Goal: Task Accomplishment & Management: Use online tool/utility

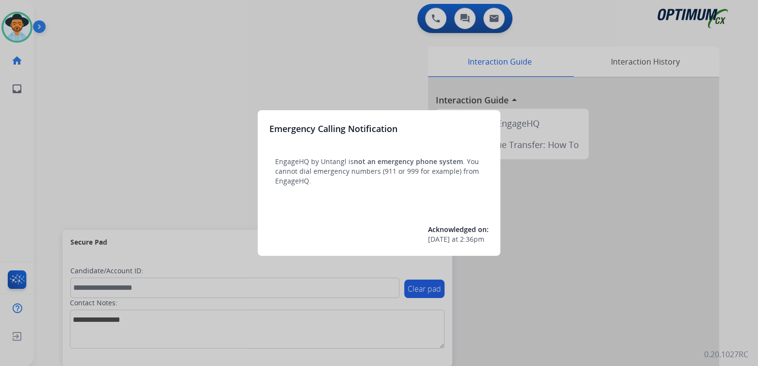
click at [177, 67] on div at bounding box center [379, 183] width 758 height 366
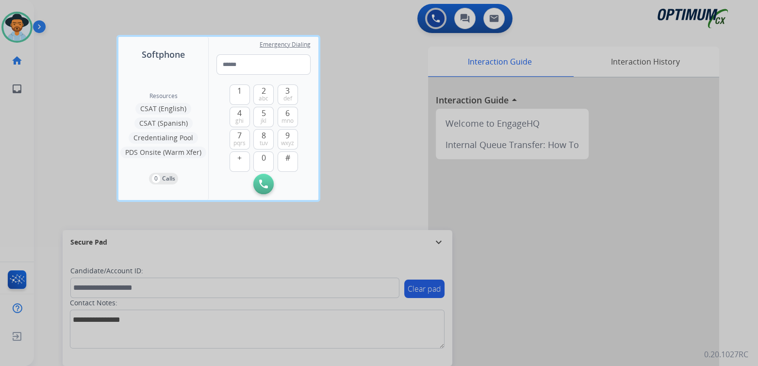
click at [390, 93] on div at bounding box center [379, 183] width 758 height 366
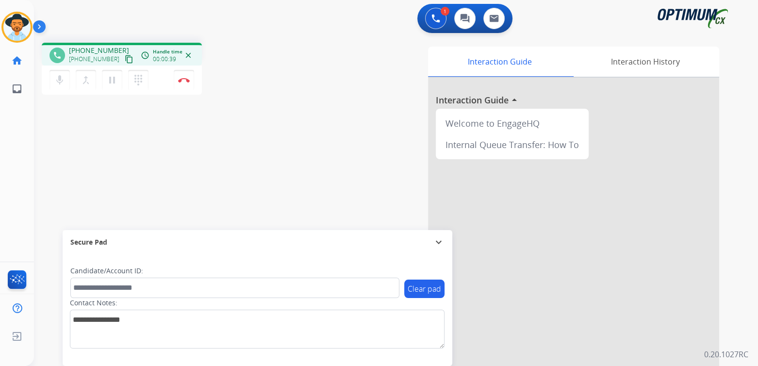
click at [439, 240] on mat-icon "expand_more" at bounding box center [439, 242] width 12 height 12
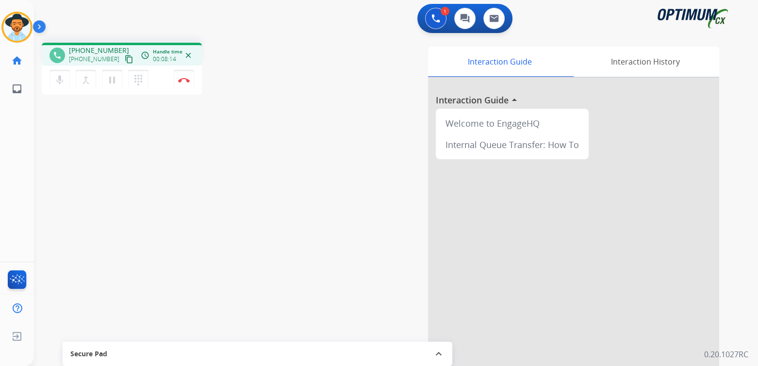
drag, startPoint x: 183, startPoint y: 77, endPoint x: 238, endPoint y: 79, distance: 54.8
click at [183, 77] on button "Disconnect" at bounding box center [184, 80] width 20 height 20
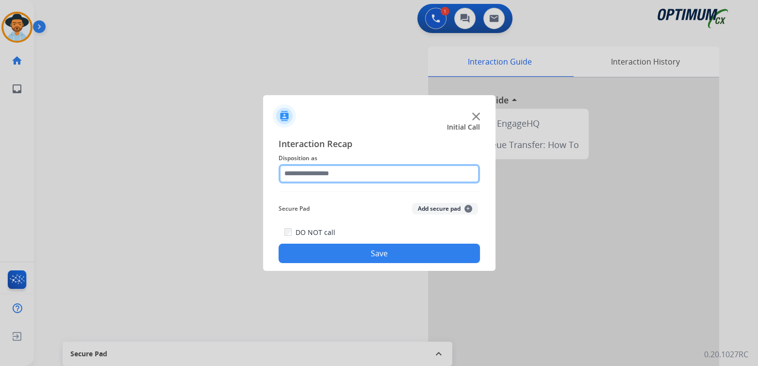
click at [339, 174] on input "text" at bounding box center [378, 173] width 201 height 19
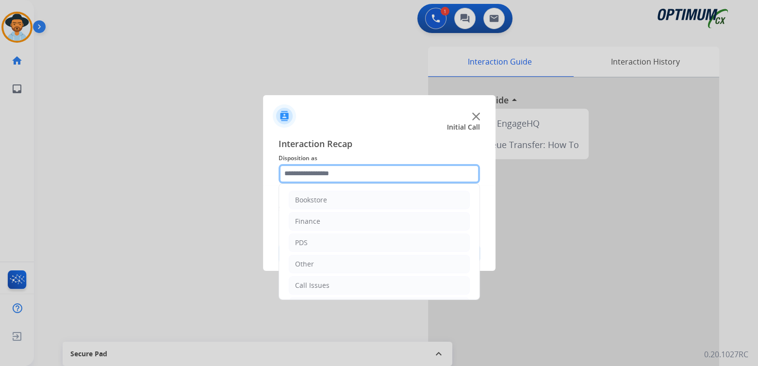
scroll to position [64, 0]
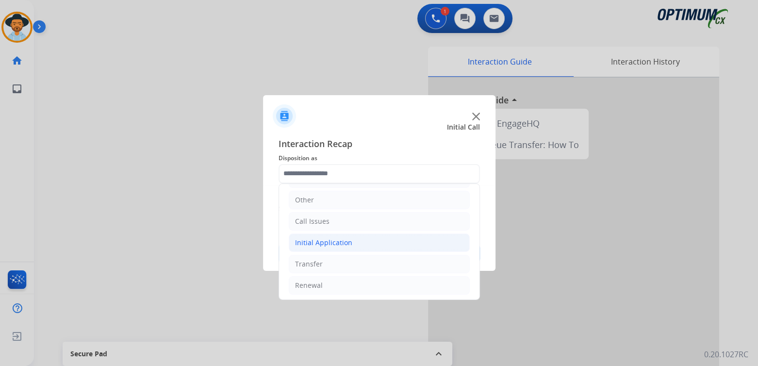
click at [347, 235] on li "Initial Application" at bounding box center [379, 242] width 181 height 18
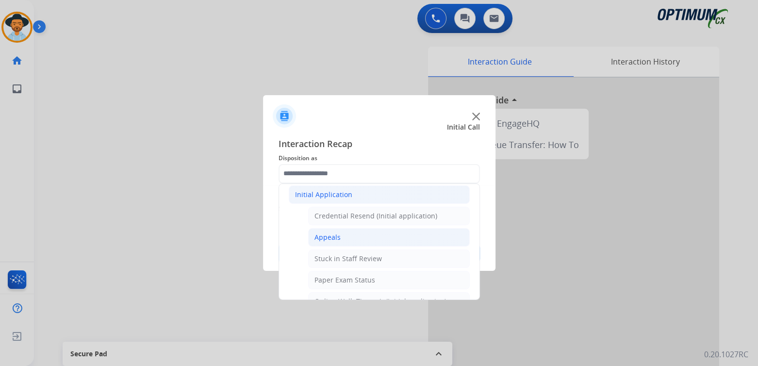
scroll to position [113, 0]
click at [331, 234] on div "Appeals" at bounding box center [327, 237] width 26 height 10
type input "*******"
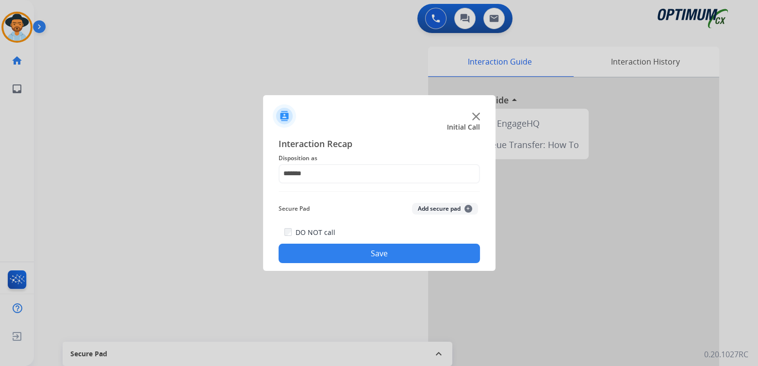
click at [358, 243] on div "DO NOT call Save" at bounding box center [378, 244] width 201 height 37
click at [361, 251] on button "Save" at bounding box center [378, 253] width 201 height 19
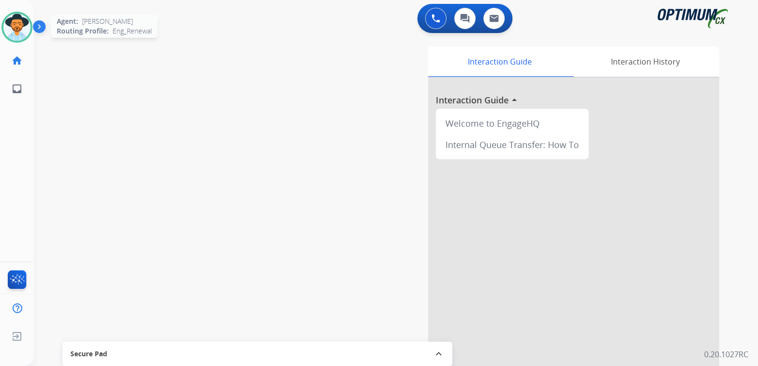
click at [12, 27] on img at bounding box center [16, 27] width 27 height 27
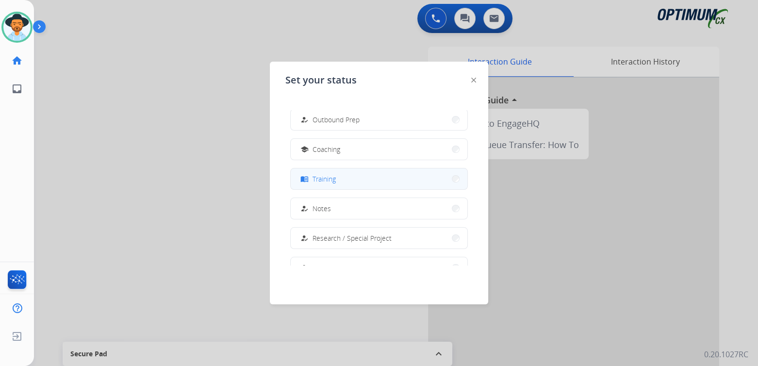
scroll to position [128, 0]
click at [333, 178] on span "Training" at bounding box center [323, 178] width 23 height 10
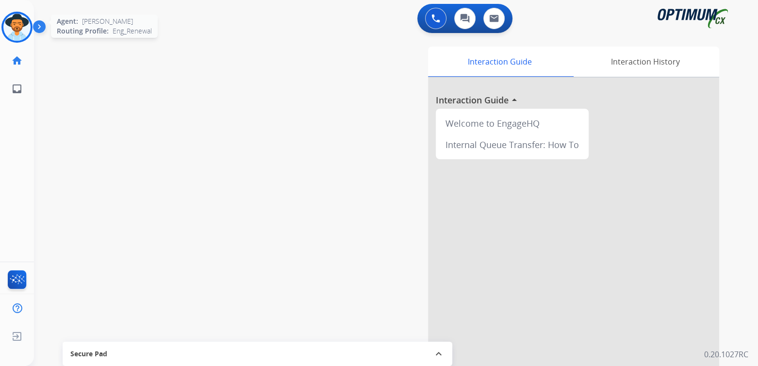
click at [22, 25] on img at bounding box center [16, 27] width 27 height 27
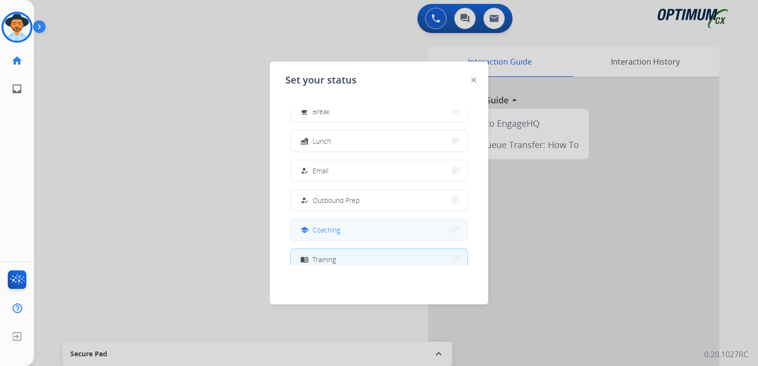
scroll to position [48, 0]
click at [167, 141] on div at bounding box center [379, 183] width 758 height 366
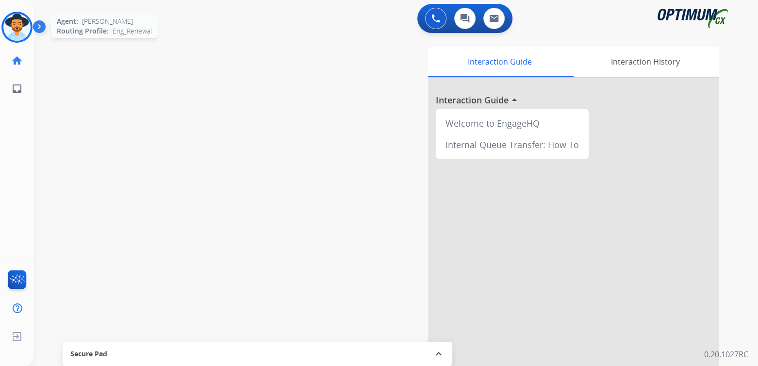
click at [25, 27] on img at bounding box center [16, 27] width 27 height 27
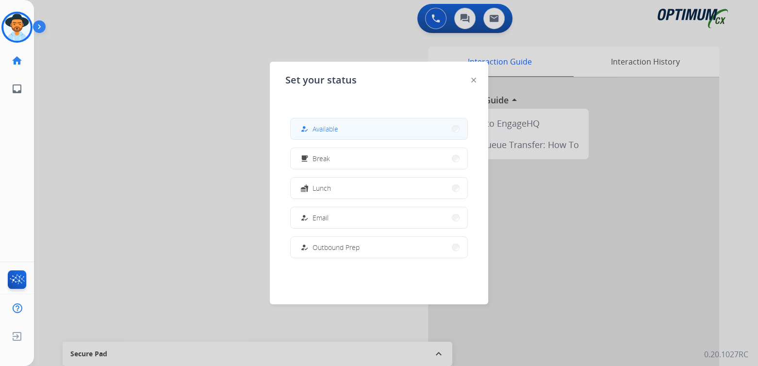
click at [330, 132] on span "Available" at bounding box center [325, 129] width 26 height 10
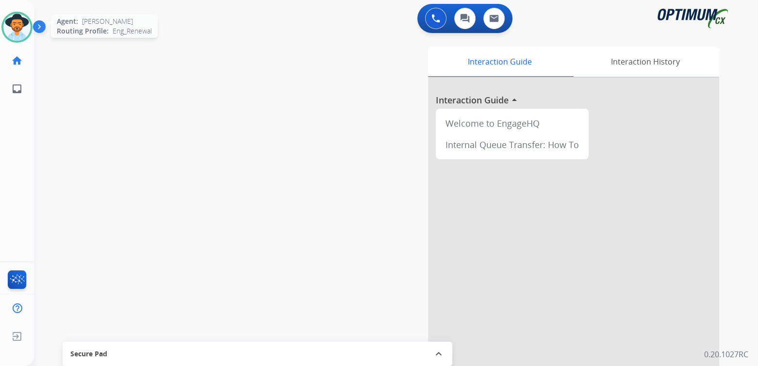
click at [20, 33] on img at bounding box center [16, 27] width 27 height 27
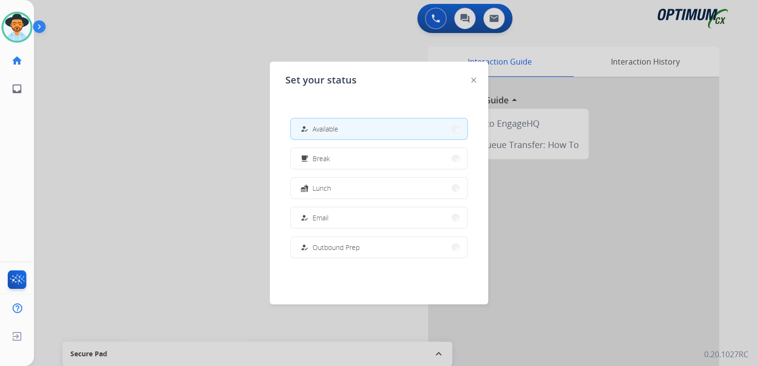
click at [160, 159] on div at bounding box center [379, 183] width 758 height 366
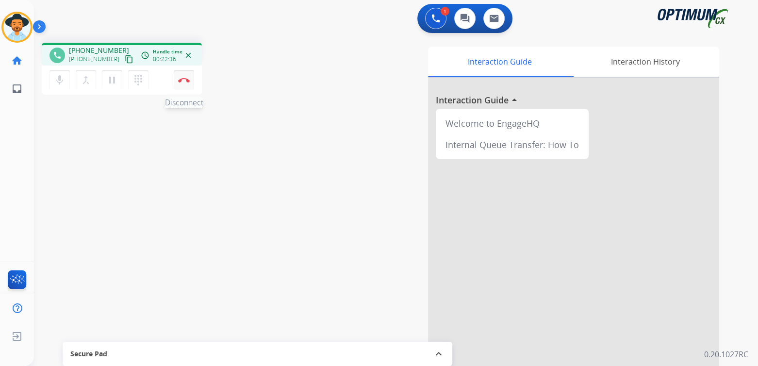
click at [186, 85] on button "Disconnect" at bounding box center [184, 80] width 20 height 20
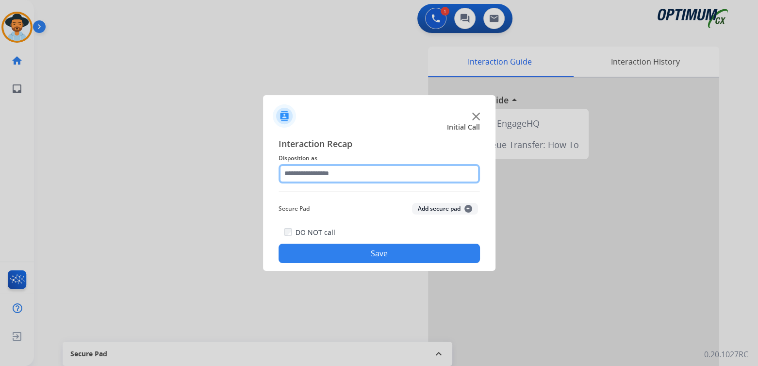
click at [346, 178] on input "text" at bounding box center [378, 173] width 201 height 19
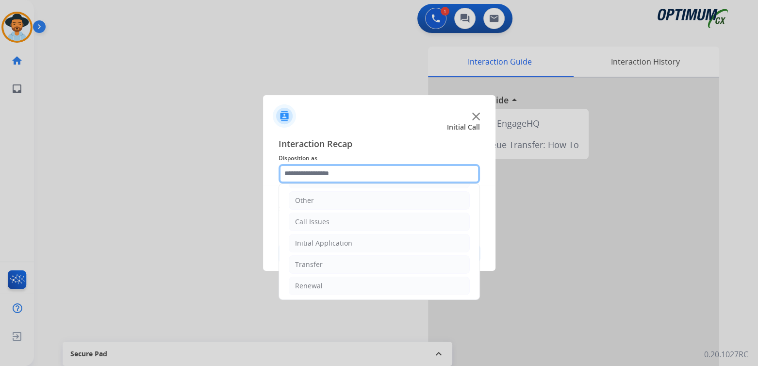
scroll to position [64, 0]
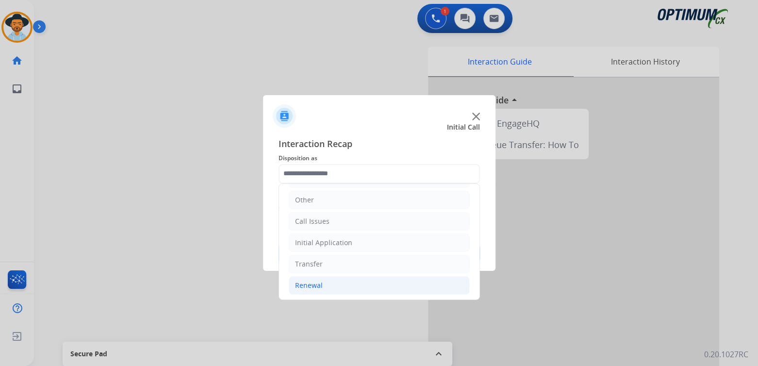
click at [323, 284] on li "Renewal" at bounding box center [379, 285] width 181 height 18
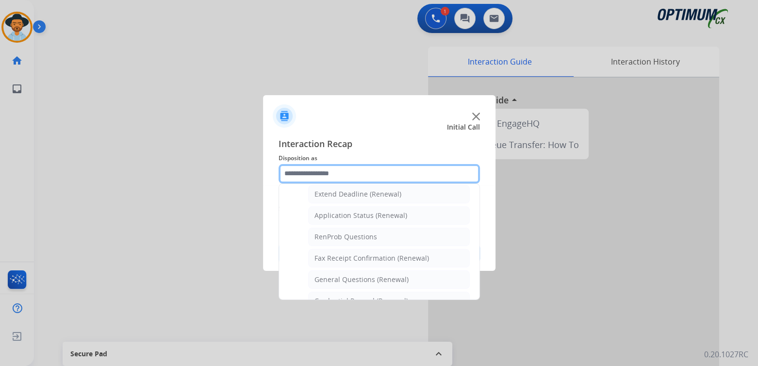
scroll to position [208, 0]
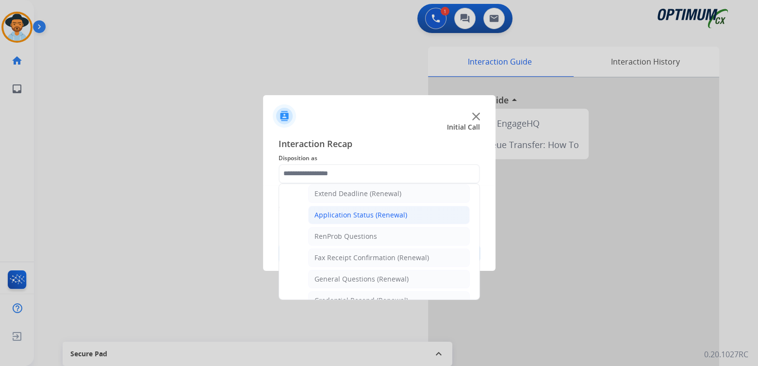
click at [342, 213] on div "Application Status (Renewal)" at bounding box center [360, 215] width 93 height 10
type input "**********"
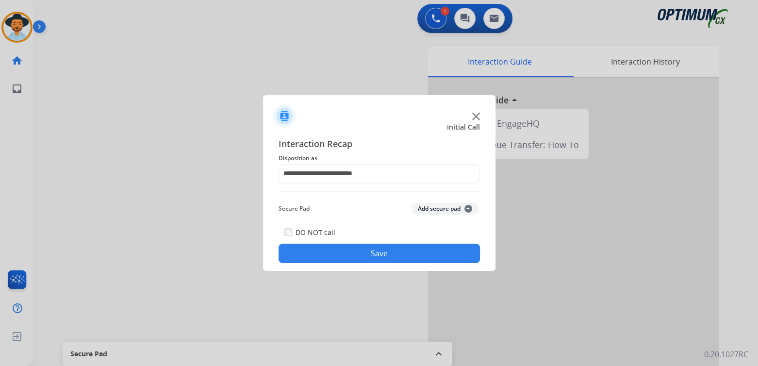
click at [377, 262] on div "**********" at bounding box center [379, 200] width 232 height 142
click at [390, 258] on button "Save" at bounding box center [378, 253] width 201 height 19
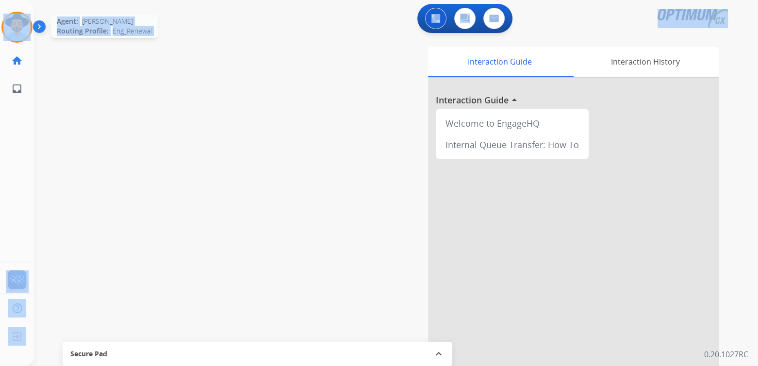
drag, startPoint x: 34, startPoint y: 42, endPoint x: 26, endPoint y: 30, distance: 14.6
click at [17, 24] on div "Outbound call Quit Outbound call Quit Schedule interaction + Add to my list Cus…" at bounding box center [379, 183] width 758 height 366
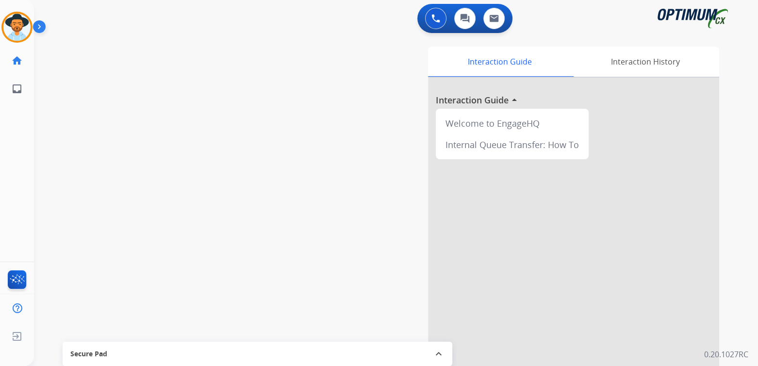
drag, startPoint x: 154, startPoint y: 134, endPoint x: 56, endPoint y: 74, distance: 115.2
click at [147, 126] on div "swap_horiz Break voice bridge close_fullscreen Connect 3-Way Call merge_type Se…" at bounding box center [384, 237] width 700 height 405
click at [18, 21] on img at bounding box center [16, 27] width 27 height 27
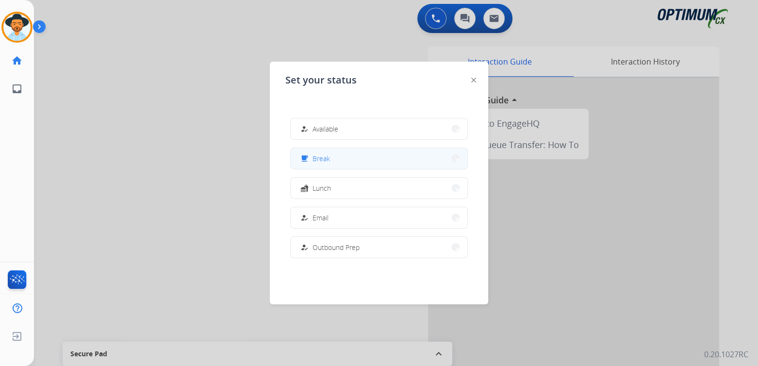
click at [322, 159] on span "Break" at bounding box center [320, 158] width 17 height 10
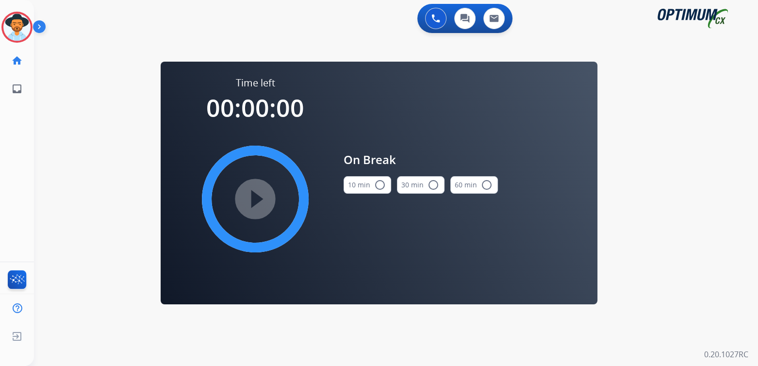
click at [377, 181] on mat-icon "radio_button_unchecked" at bounding box center [380, 185] width 12 height 12
click at [257, 195] on mat-icon "play_circle_filled" at bounding box center [255, 199] width 12 height 12
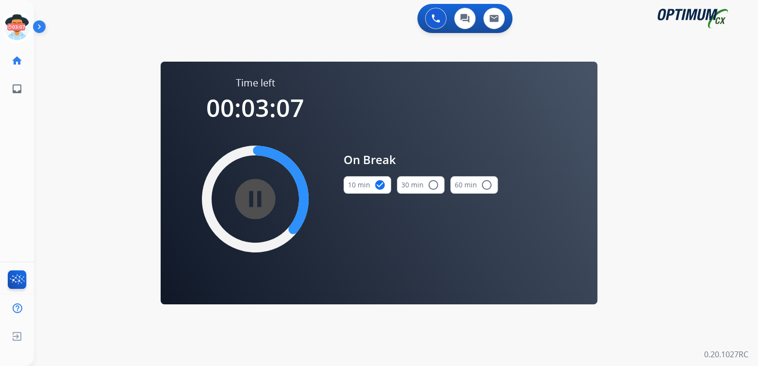
click at [637, 71] on div "swap_horiz Break voice bridge close_fullscreen Connect 3-Way Call merge_type Se…" at bounding box center [384, 58] width 700 height 47
click at [640, 95] on div "0 Voice Interactions 0 Chat Interactions 0 Email Interactions swap_horiz Break …" at bounding box center [396, 183] width 724 height 366
drag, startPoint x: 30, startPoint y: 24, endPoint x: 46, endPoint y: 33, distance: 18.5
click at [32, 27] on icon at bounding box center [17, 28] width 32 height 32
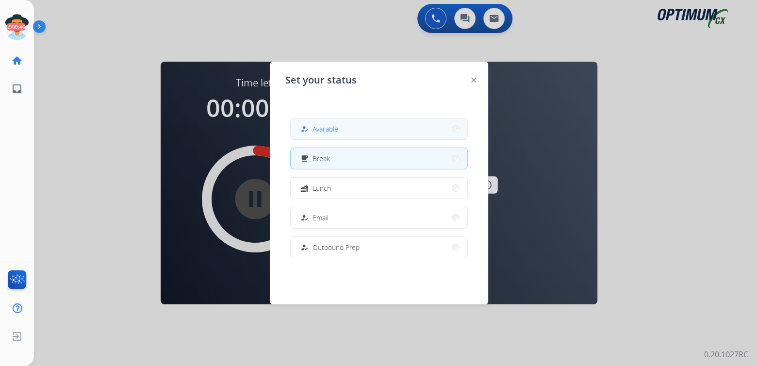
click at [330, 124] on span "Available" at bounding box center [325, 129] width 26 height 10
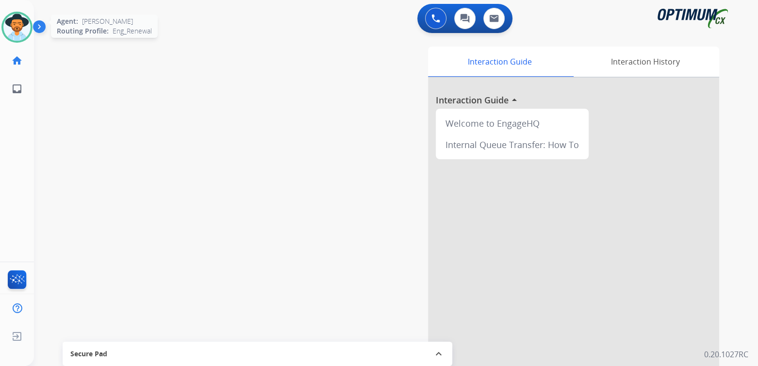
click at [14, 28] on img at bounding box center [16, 27] width 27 height 27
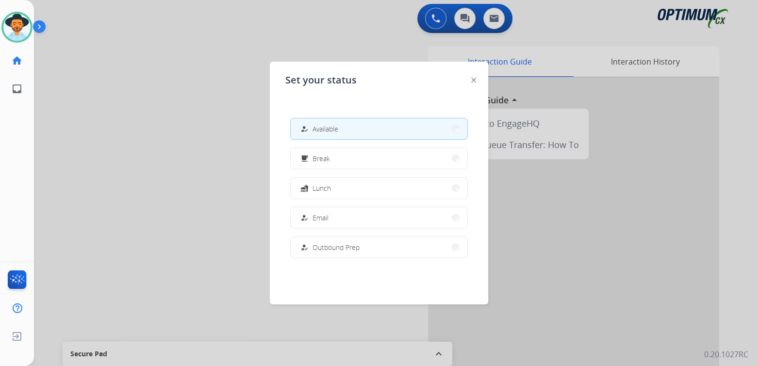
click at [103, 128] on div at bounding box center [379, 183] width 758 height 366
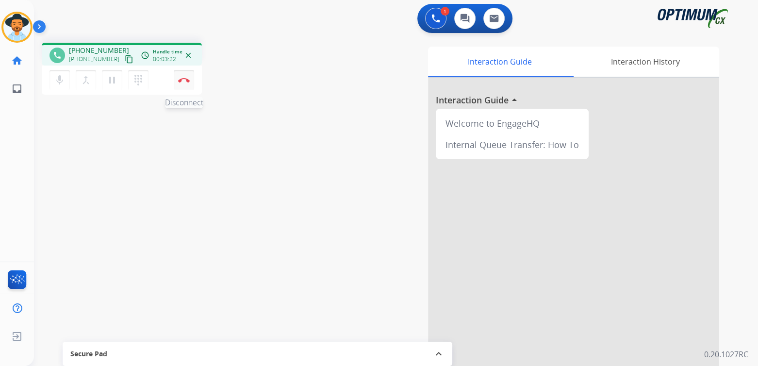
click at [185, 76] on button "Disconnect" at bounding box center [184, 80] width 20 height 20
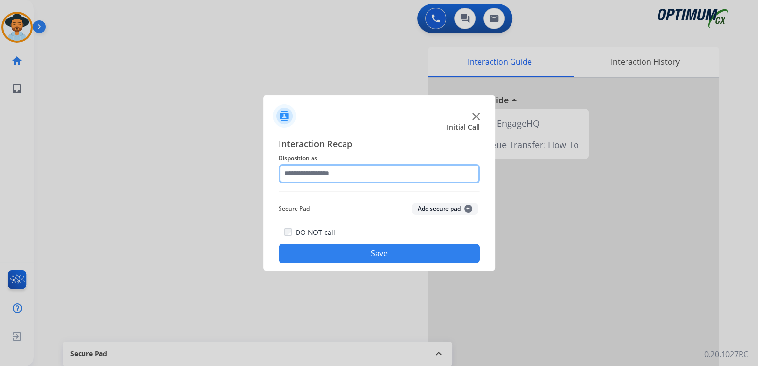
click at [323, 168] on input "text" at bounding box center [378, 173] width 201 height 19
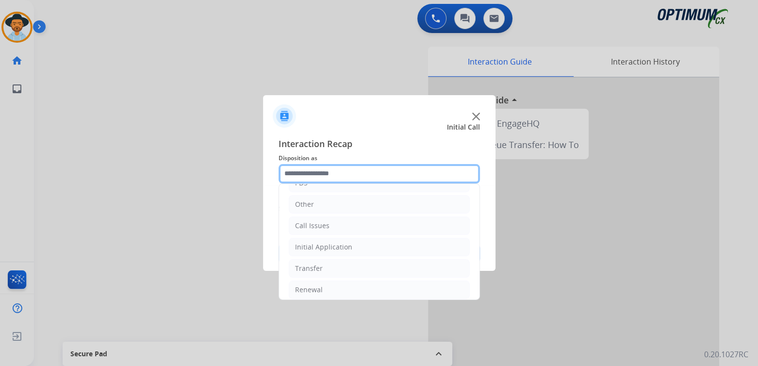
scroll to position [64, 0]
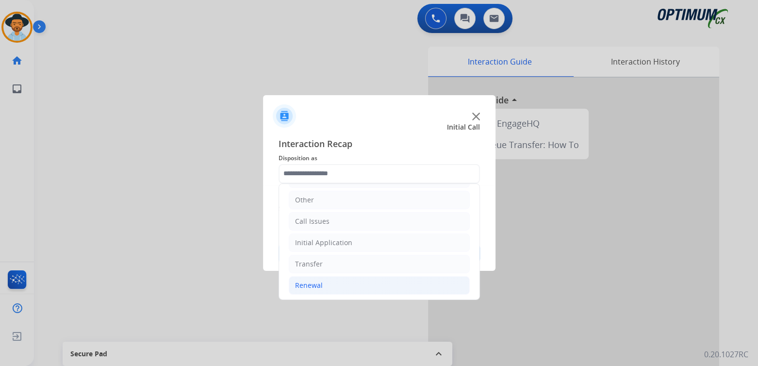
click at [306, 283] on div "Renewal" at bounding box center [309, 285] width 28 height 10
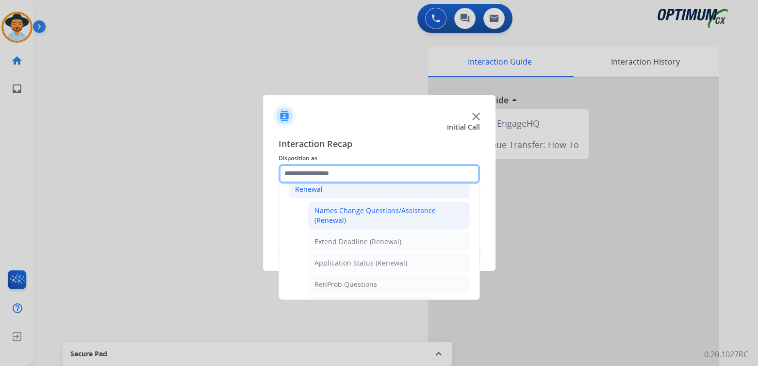
scroll to position [161, 0]
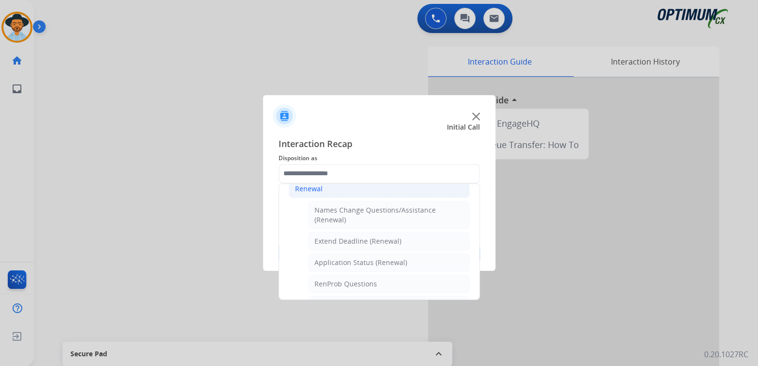
drag, startPoint x: 335, startPoint y: 215, endPoint x: 398, endPoint y: 223, distance: 63.5
click at [338, 215] on div "Names Change Questions/Assistance (Renewal)" at bounding box center [388, 214] width 149 height 19
type input "**********"
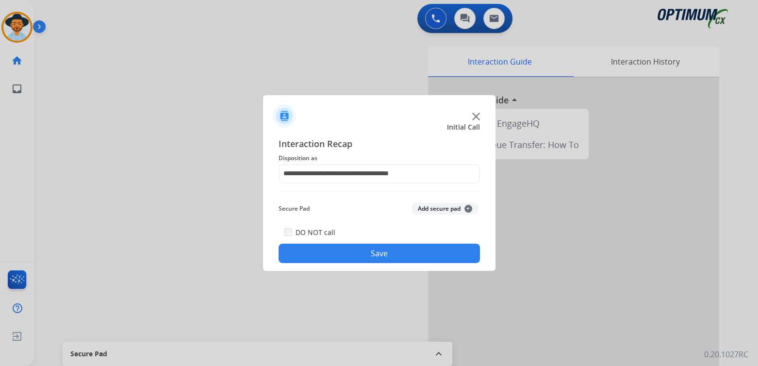
click at [403, 257] on button "Save" at bounding box center [378, 253] width 201 height 19
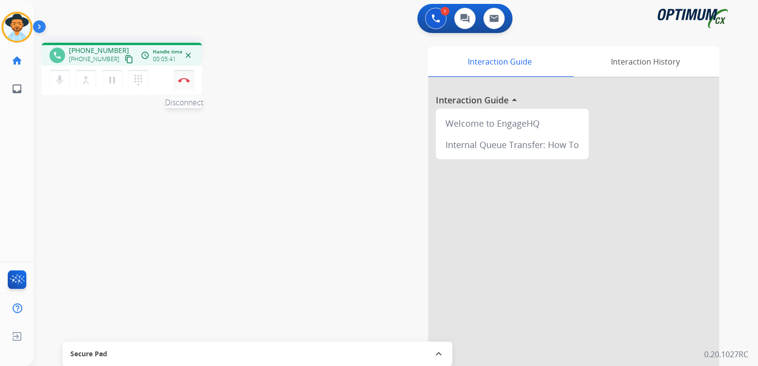
click at [181, 80] on img at bounding box center [184, 80] width 12 height 5
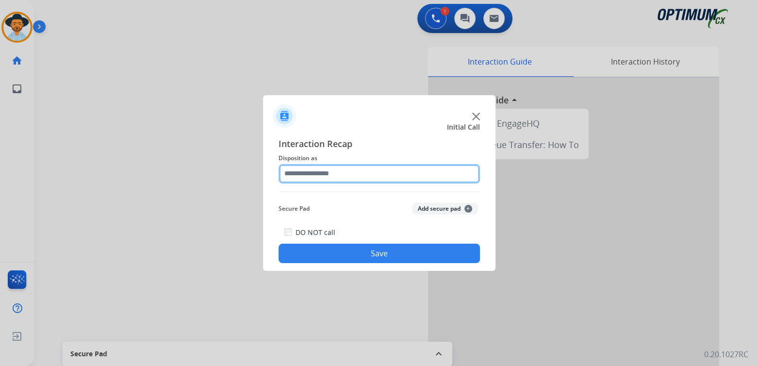
click at [331, 182] on input "text" at bounding box center [378, 173] width 201 height 19
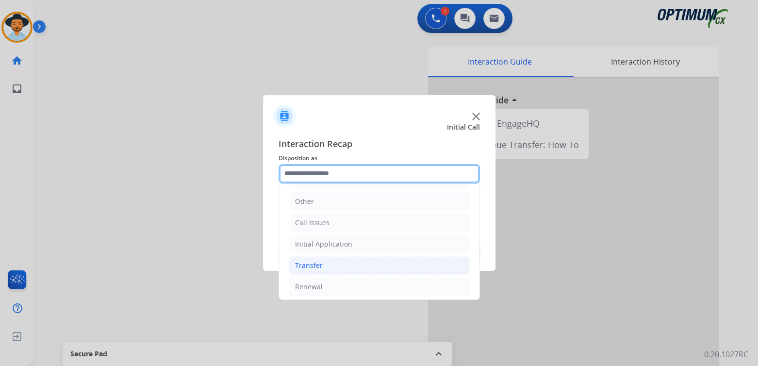
scroll to position [64, 0]
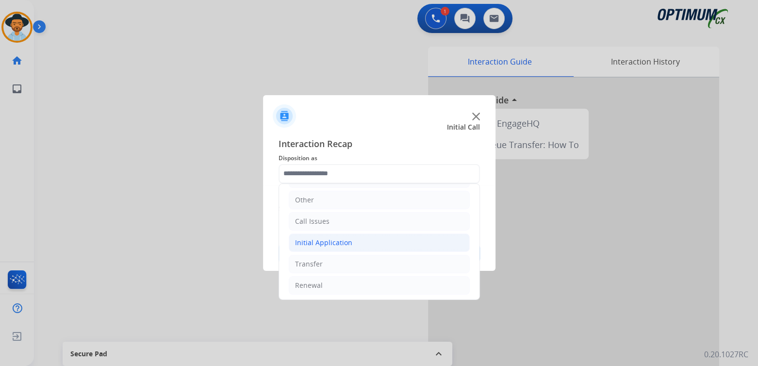
click at [312, 241] on div "Initial Application" at bounding box center [323, 243] width 57 height 10
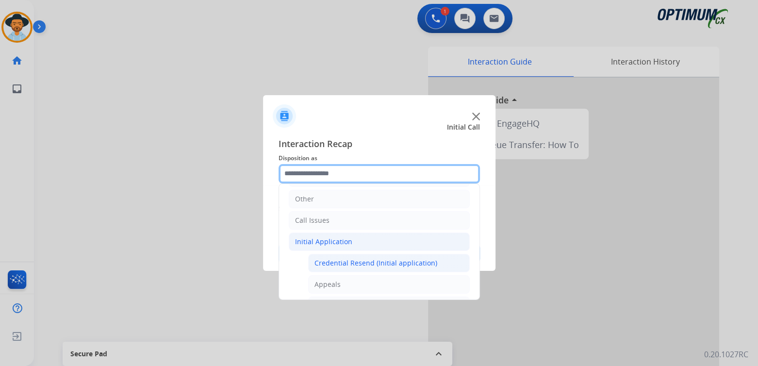
scroll to position [65, 0]
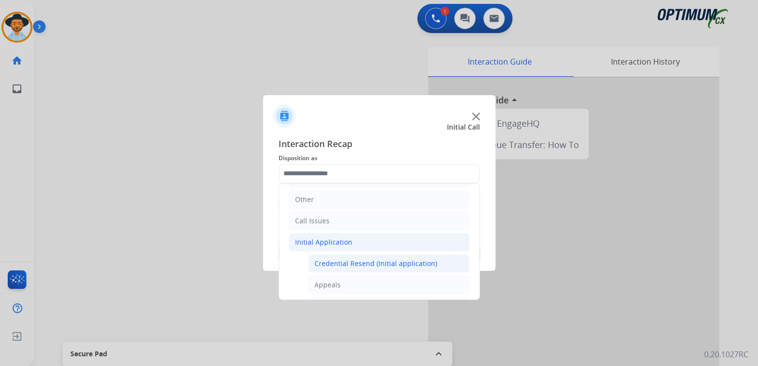
click at [364, 265] on div "Credential Resend (Initial application)" at bounding box center [375, 264] width 123 height 10
type input "**********"
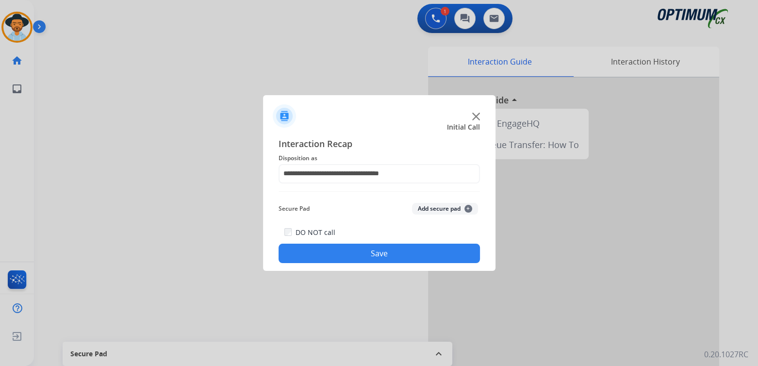
click at [390, 255] on button "Save" at bounding box center [378, 253] width 201 height 19
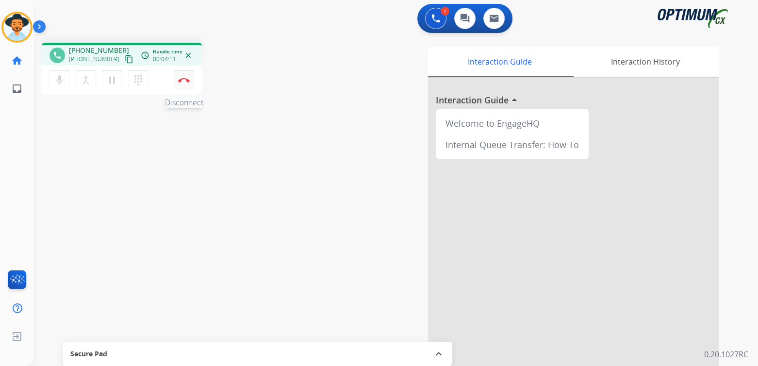
click at [186, 80] on img at bounding box center [184, 80] width 12 height 5
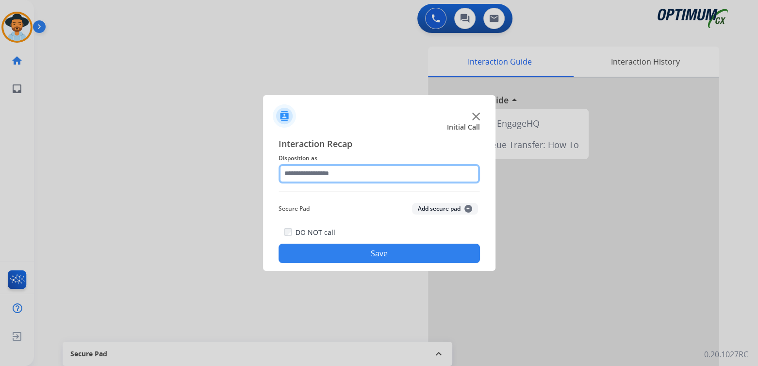
click at [339, 169] on input "text" at bounding box center [378, 173] width 201 height 19
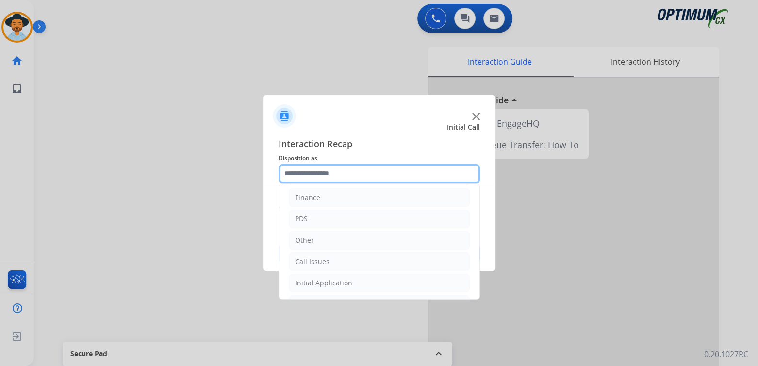
scroll to position [64, 0]
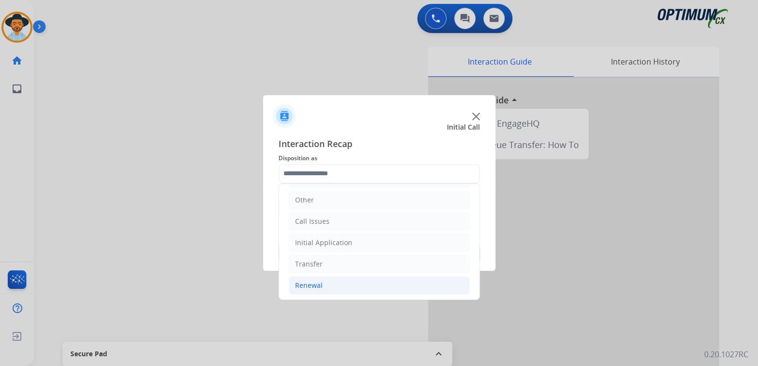
click at [326, 285] on li "Renewal" at bounding box center [379, 285] width 181 height 18
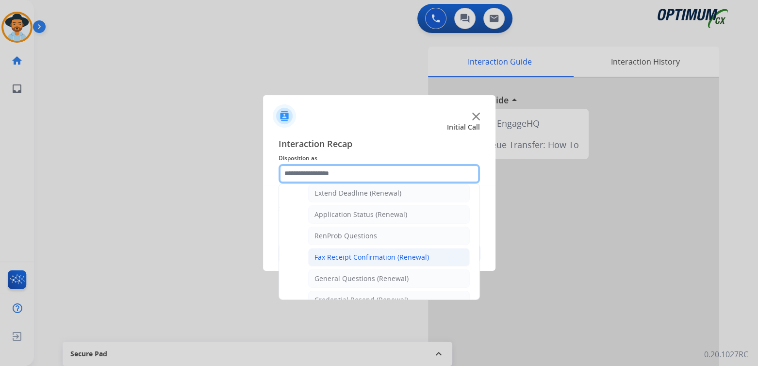
scroll to position [210, 0]
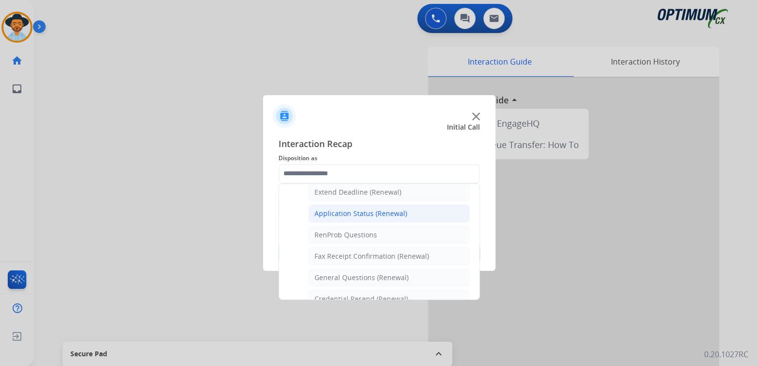
click at [338, 211] on div "Application Status (Renewal)" at bounding box center [360, 214] width 93 height 10
type input "**********"
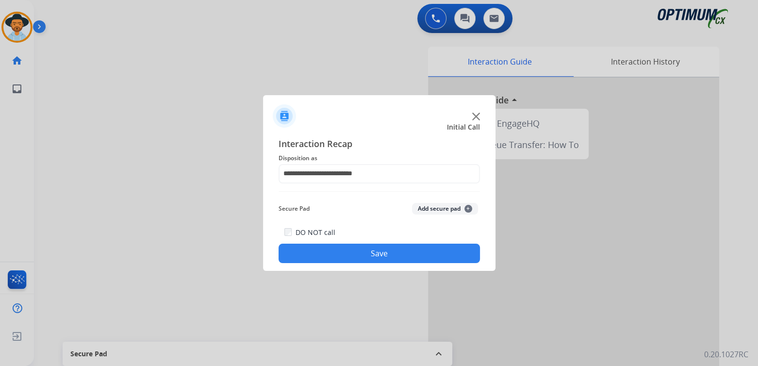
click at [423, 250] on button "Save" at bounding box center [378, 253] width 201 height 19
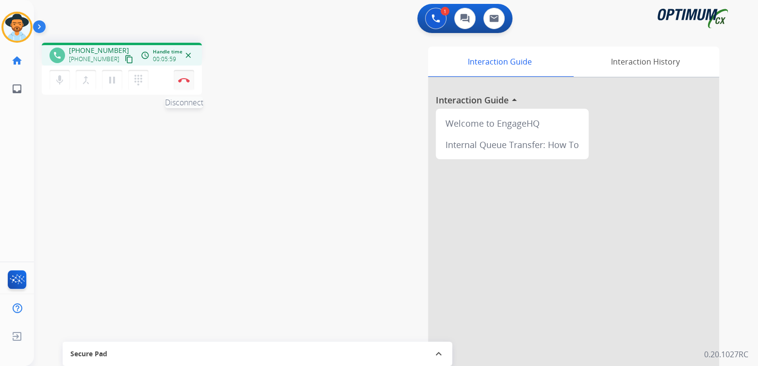
drag, startPoint x: 182, startPoint y: 81, endPoint x: 192, endPoint y: 80, distance: 9.9
click at [183, 81] on img at bounding box center [184, 80] width 12 height 5
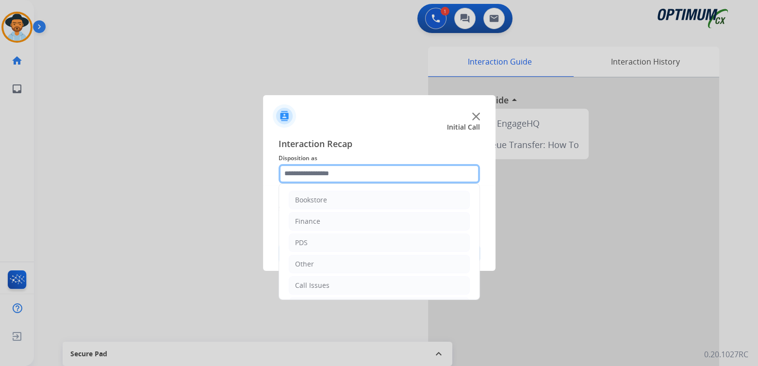
click at [323, 179] on input "text" at bounding box center [378, 173] width 201 height 19
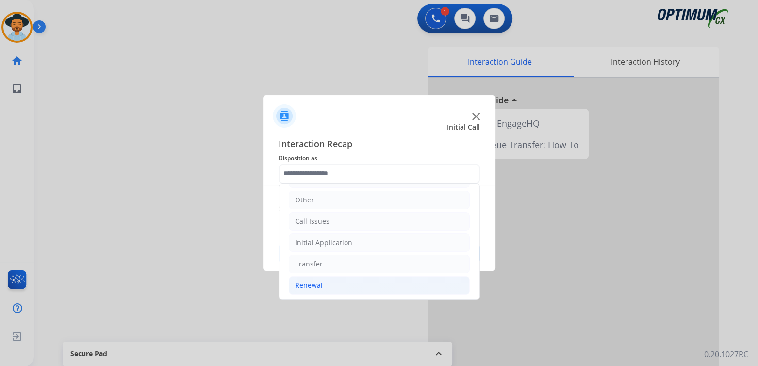
click at [320, 284] on div "Renewal" at bounding box center [309, 285] width 28 height 10
click at [326, 240] on div "Initial Application" at bounding box center [323, 243] width 57 height 10
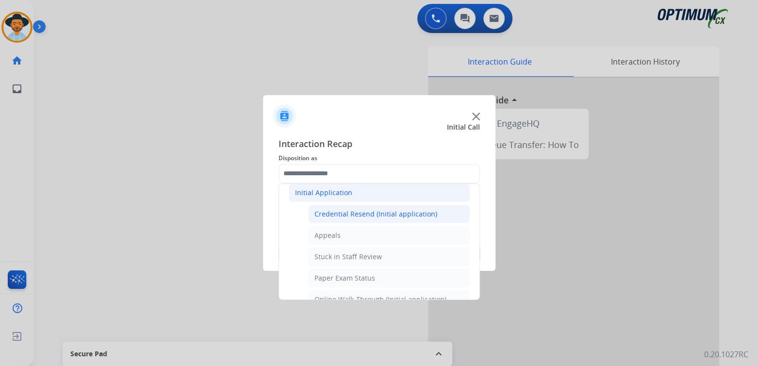
scroll to position [114, 0]
click at [351, 213] on div "Credential Resend (Initial application)" at bounding box center [375, 215] width 123 height 10
type input "**********"
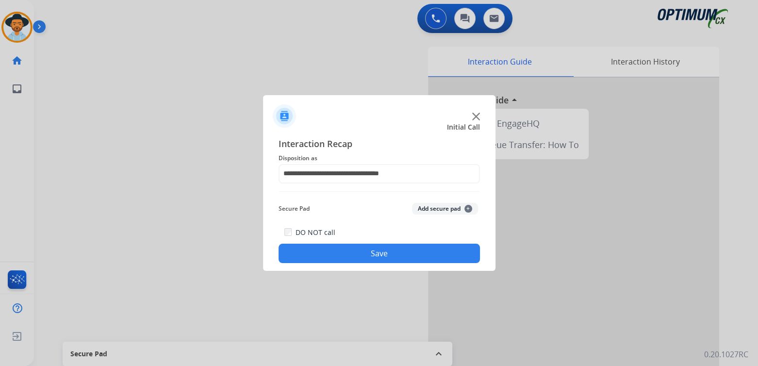
click at [427, 249] on button "Save" at bounding box center [378, 253] width 201 height 19
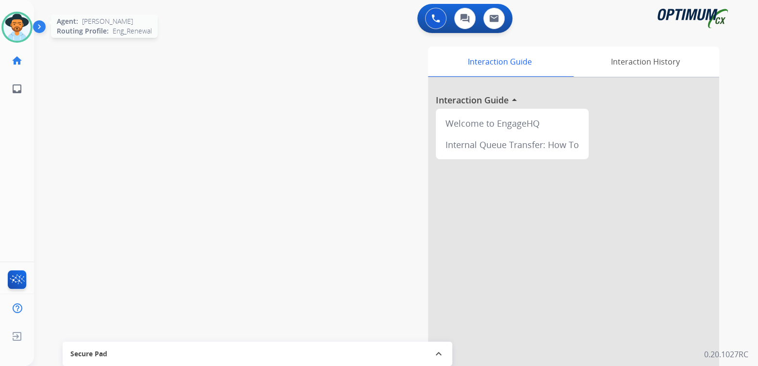
click at [15, 19] on img at bounding box center [16, 27] width 27 height 27
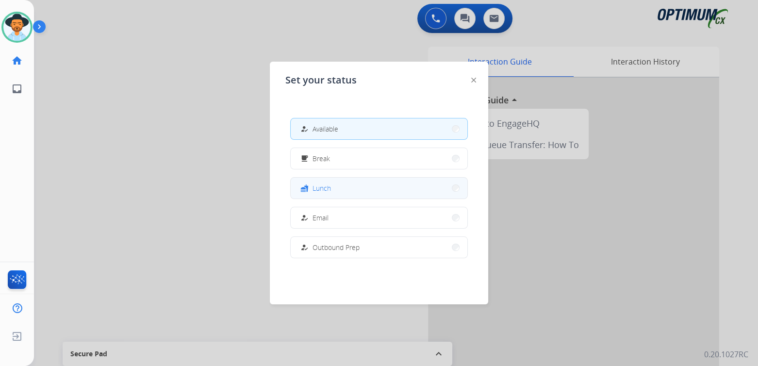
click at [348, 182] on button "fastfood Lunch" at bounding box center [379, 188] width 177 height 21
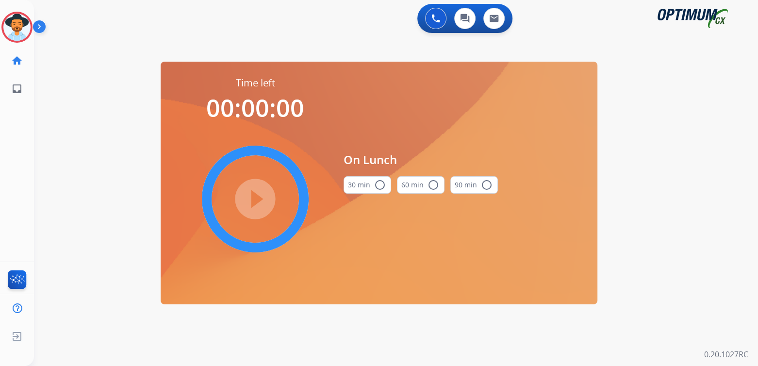
drag, startPoint x: 379, startPoint y: 183, endPoint x: 295, endPoint y: 200, distance: 86.1
click at [379, 184] on mat-icon "radio_button_unchecked" at bounding box center [380, 185] width 12 height 12
click at [253, 196] on mat-icon "play_circle_filled" at bounding box center [255, 199] width 12 height 12
drag, startPoint x: 14, startPoint y: 28, endPoint x: 50, endPoint y: 30, distance: 36.9
click at [14, 28] on icon at bounding box center [17, 28] width 32 height 32
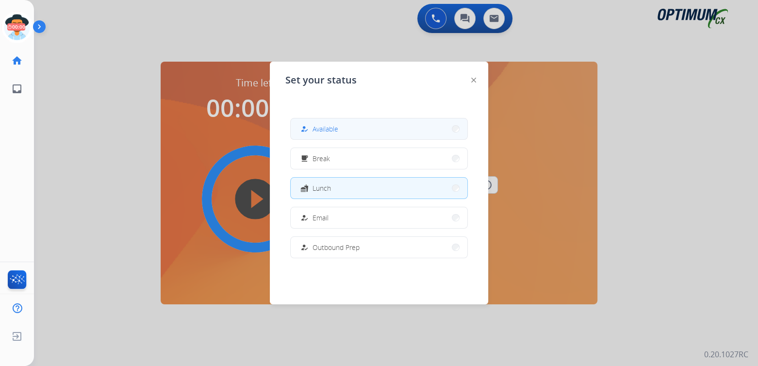
click at [316, 129] on span "Available" at bounding box center [325, 129] width 26 height 10
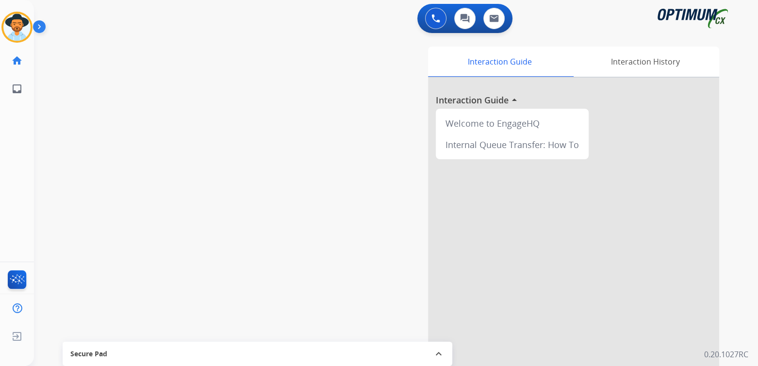
click at [419, 139] on div "Interaction Guide Interaction History Interaction Guide arrow_drop_up Welcome t…" at bounding box center [509, 243] width 419 height 393
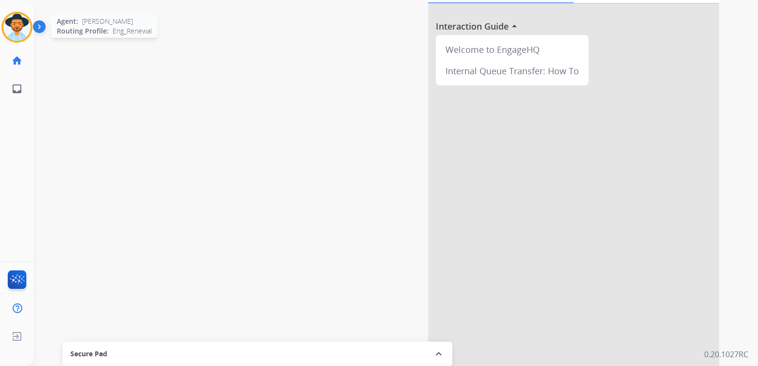
click at [3, 39] on div "Agent: [PERSON_NAME] Profile: Eng_Renewal" at bounding box center [16, 27] width 31 height 31
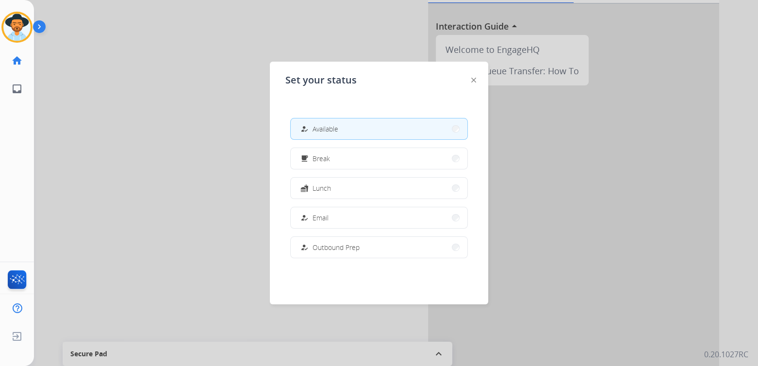
click at [194, 124] on div at bounding box center [379, 183] width 758 height 366
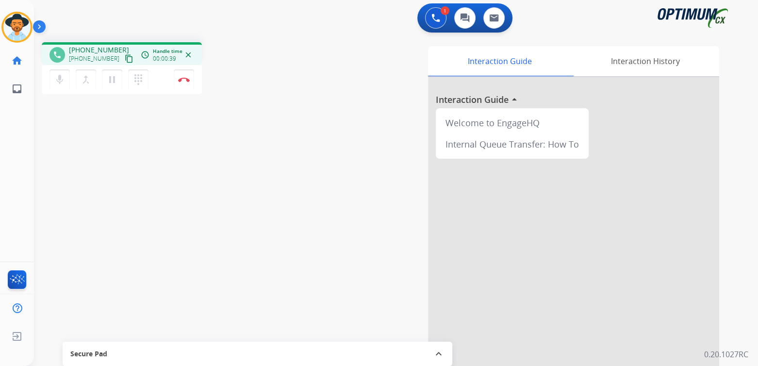
scroll to position [0, 0]
click at [184, 80] on img at bounding box center [184, 80] width 12 height 5
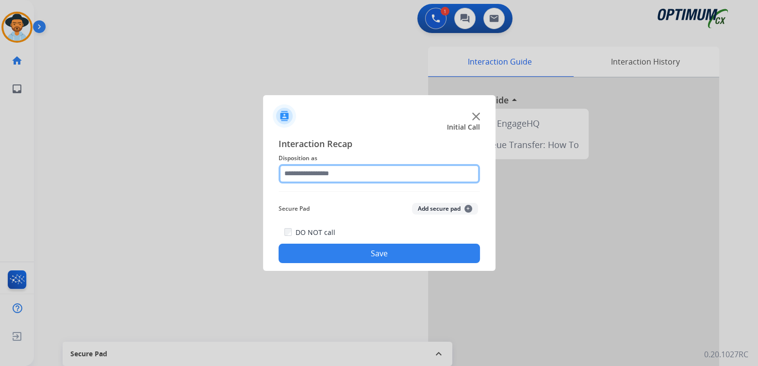
click at [320, 167] on input "text" at bounding box center [378, 173] width 201 height 19
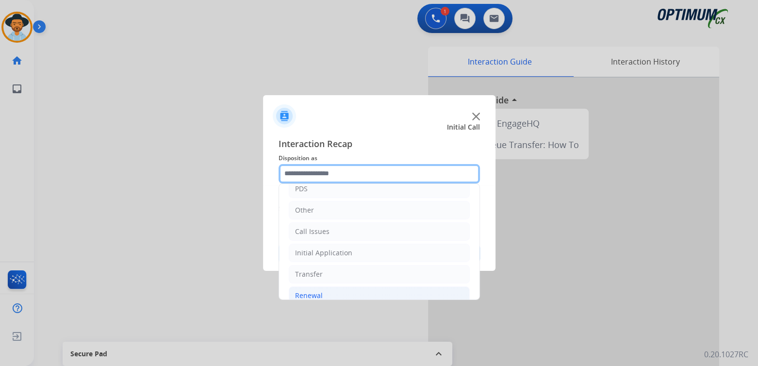
scroll to position [64, 0]
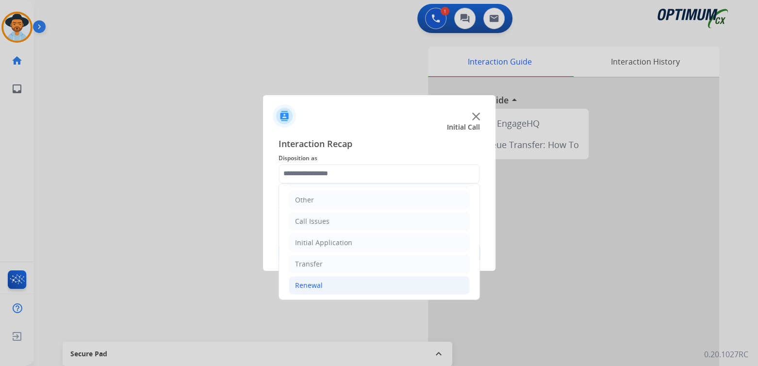
click at [314, 285] on div "Renewal" at bounding box center [309, 285] width 28 height 10
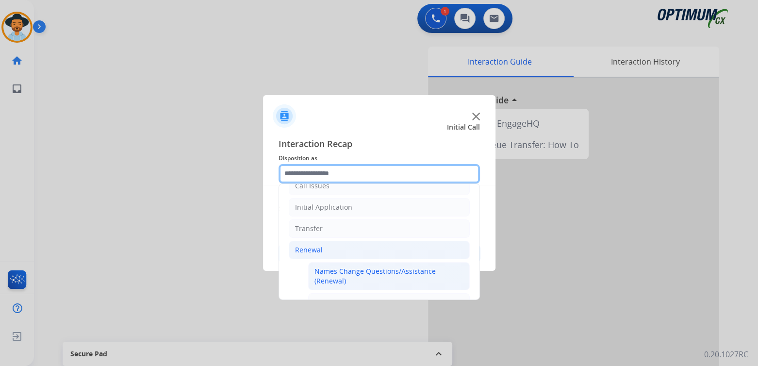
scroll to position [104, 0]
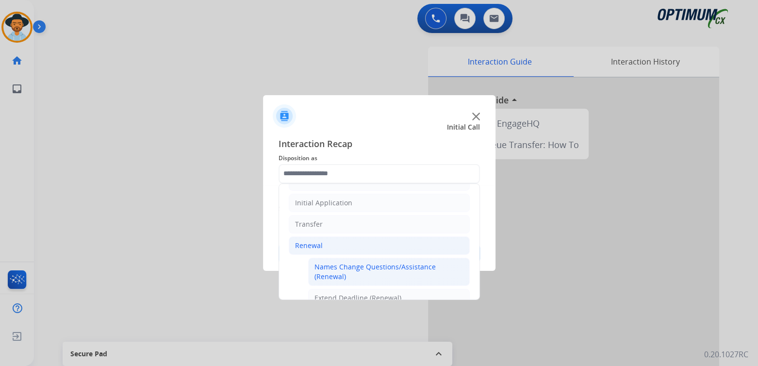
click at [337, 263] on div "Names Change Questions/Assistance (Renewal)" at bounding box center [388, 271] width 149 height 19
type input "**********"
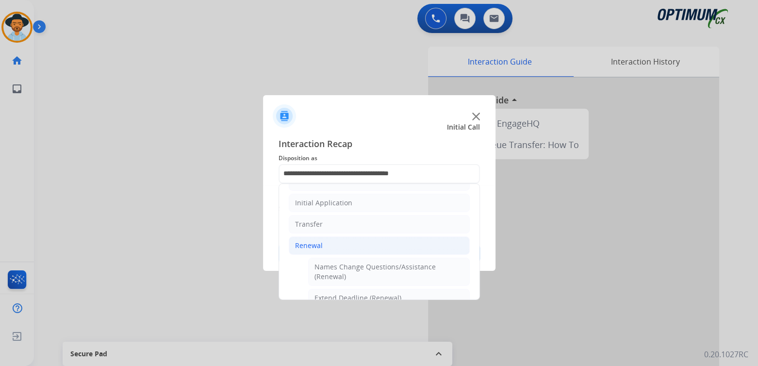
scroll to position [0, 0]
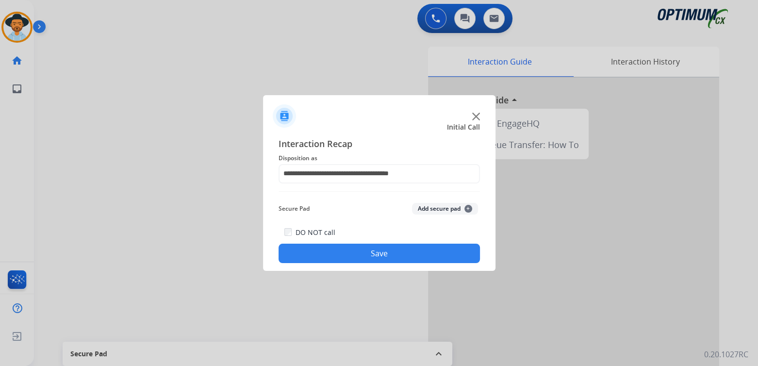
click at [384, 253] on button "Save" at bounding box center [378, 253] width 201 height 19
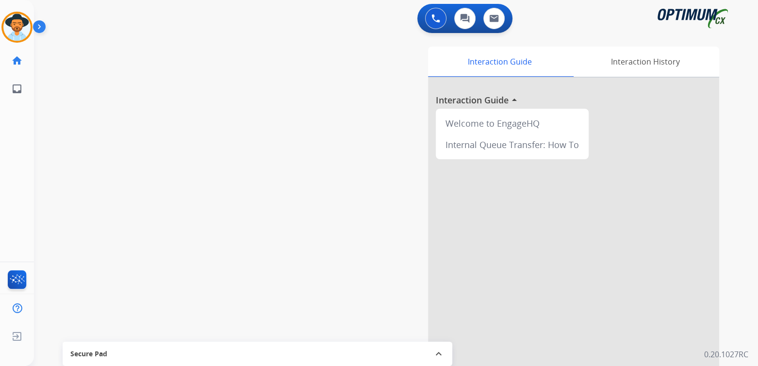
scroll to position [0, 0]
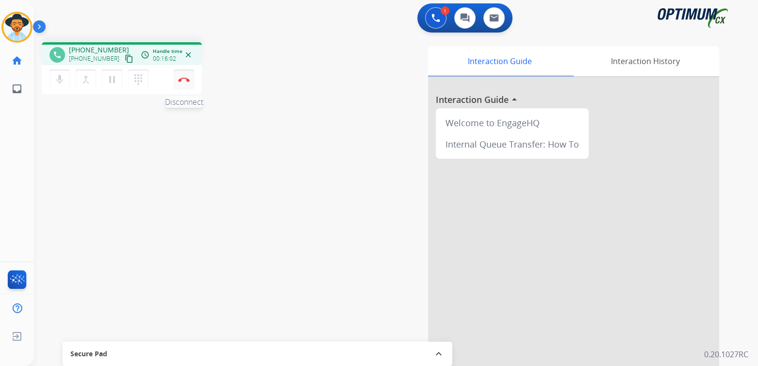
click at [182, 77] on img at bounding box center [184, 79] width 12 height 5
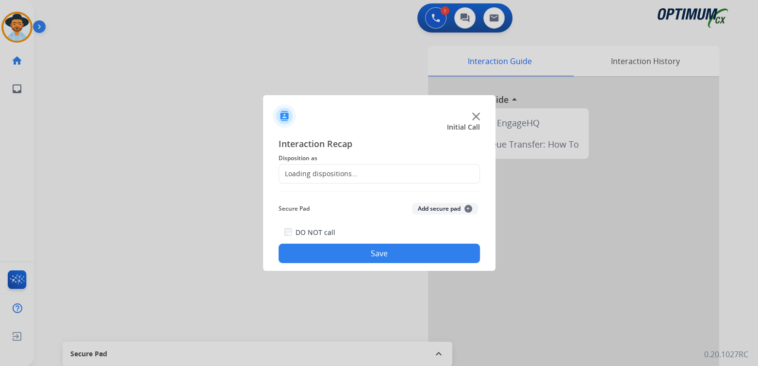
click at [312, 172] on div "Loading dispositions..." at bounding box center [318, 174] width 79 height 10
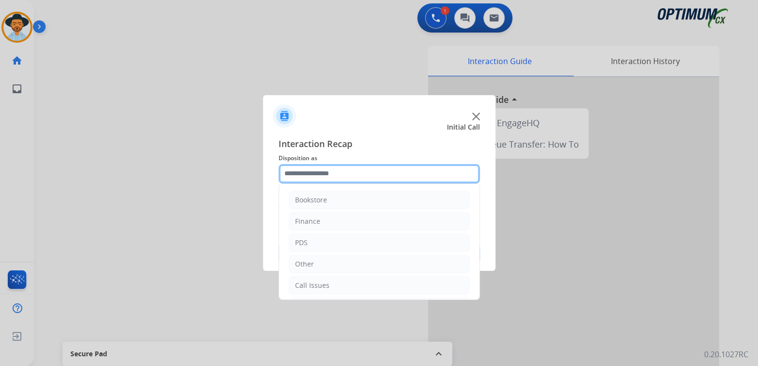
click at [338, 175] on input "text" at bounding box center [378, 173] width 201 height 19
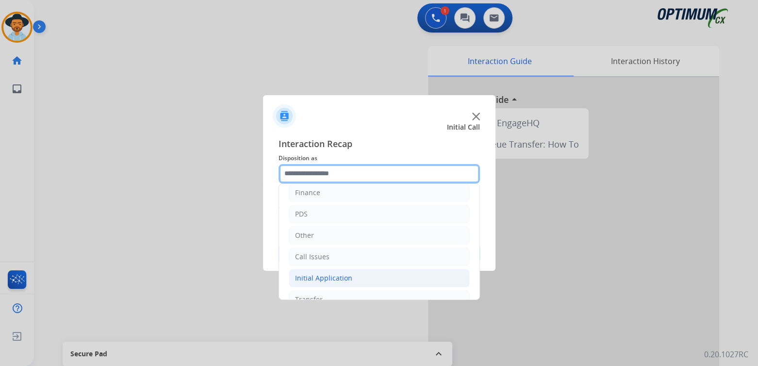
scroll to position [64, 0]
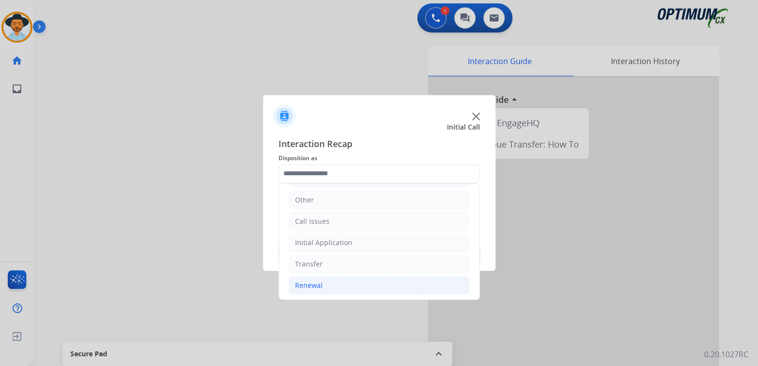
click at [318, 285] on div "Renewal" at bounding box center [309, 285] width 28 height 10
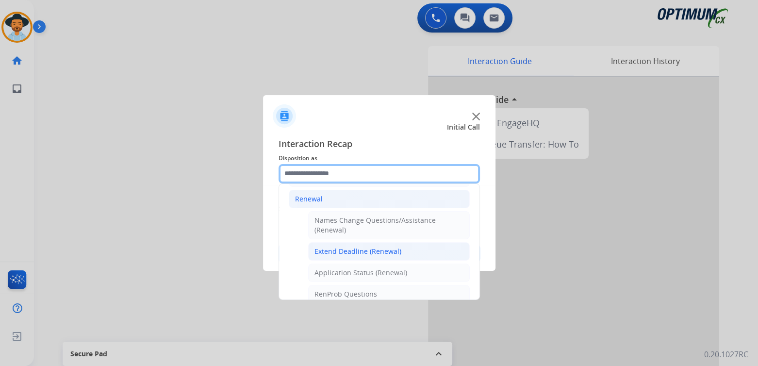
scroll to position [151, 0]
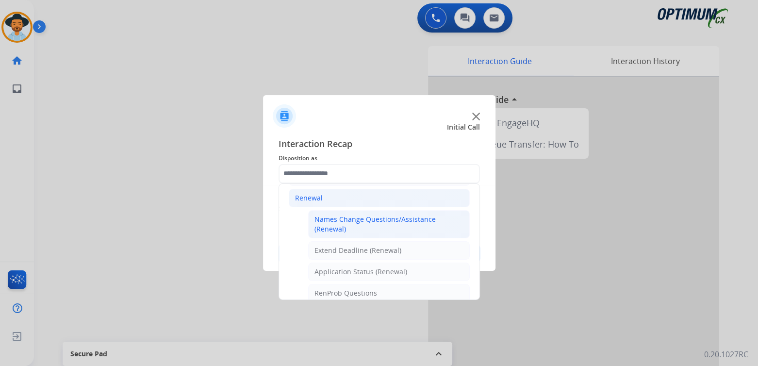
click at [337, 221] on div "Names Change Questions/Assistance (Renewal)" at bounding box center [388, 223] width 149 height 19
type input "**********"
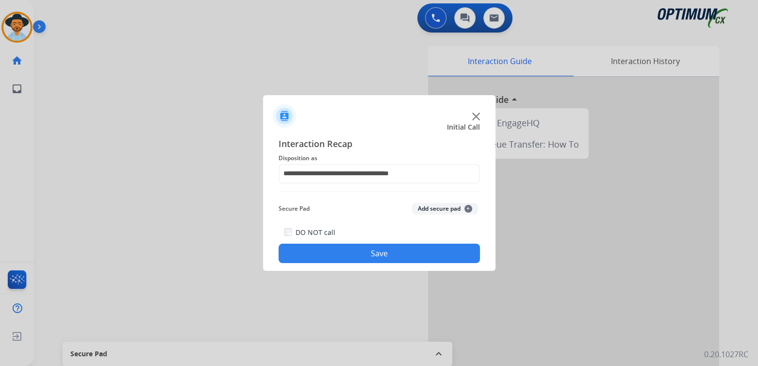
click at [388, 257] on button "Save" at bounding box center [378, 253] width 201 height 19
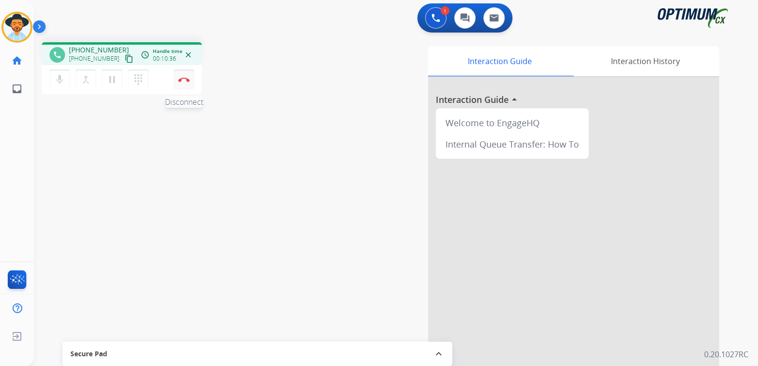
click at [187, 81] on button "Disconnect" at bounding box center [184, 79] width 20 height 20
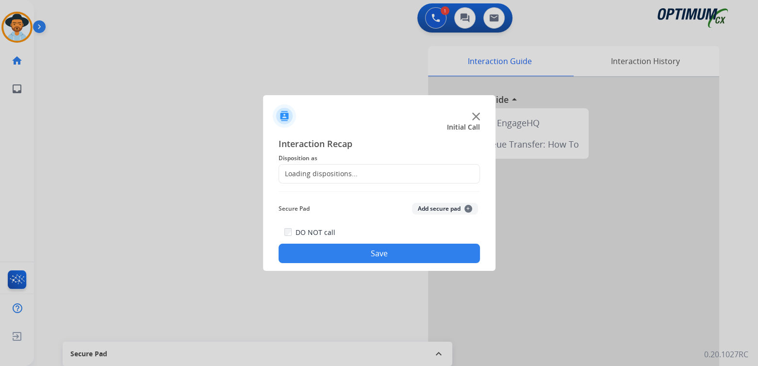
click at [320, 177] on div "Loading dispositions..." at bounding box center [318, 174] width 79 height 10
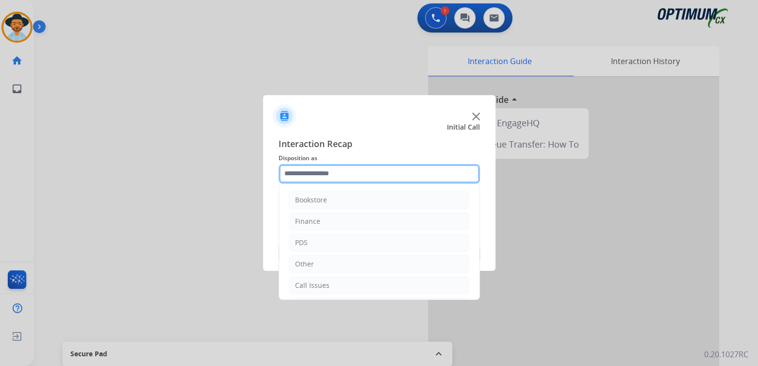
click at [325, 175] on input "text" at bounding box center [378, 173] width 201 height 19
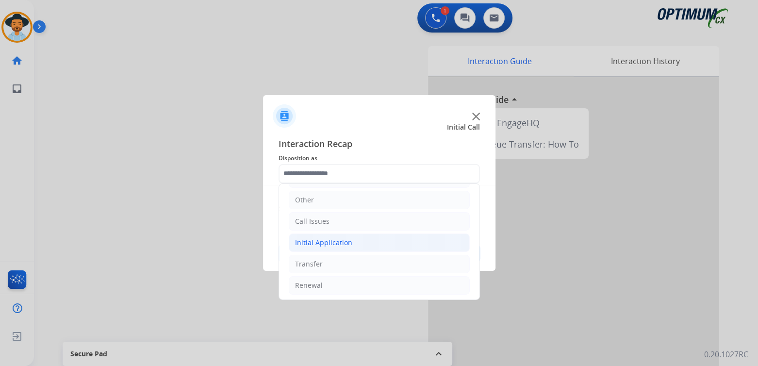
click at [313, 243] on div "Initial Application" at bounding box center [323, 243] width 57 height 10
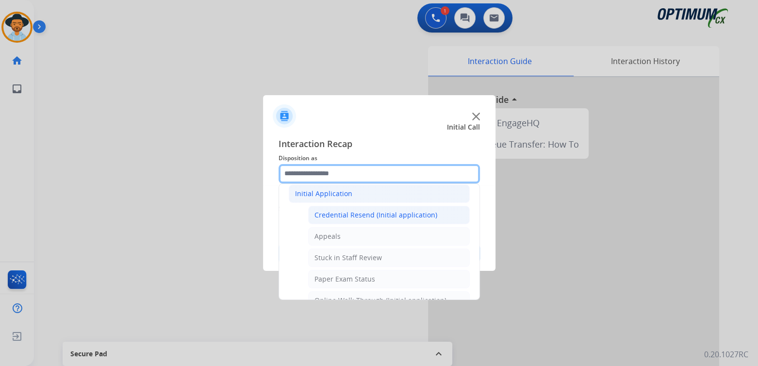
scroll to position [113, 0]
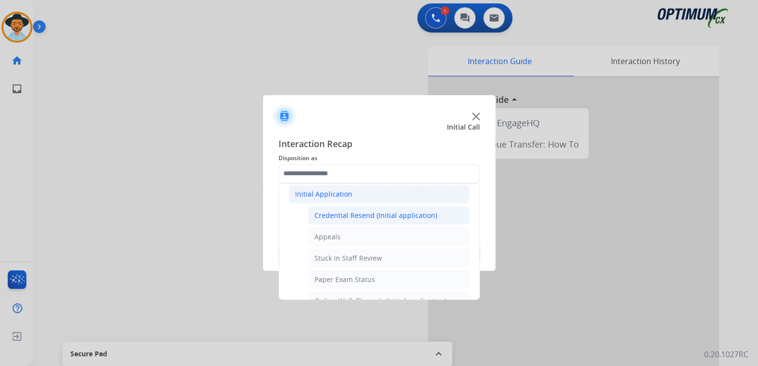
click at [346, 213] on div "Credential Resend (Initial application)" at bounding box center [375, 216] width 123 height 10
type input "**********"
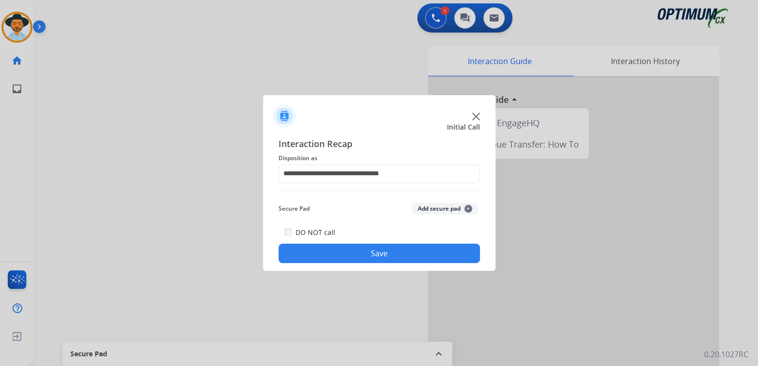
click at [399, 253] on button "Save" at bounding box center [378, 253] width 201 height 19
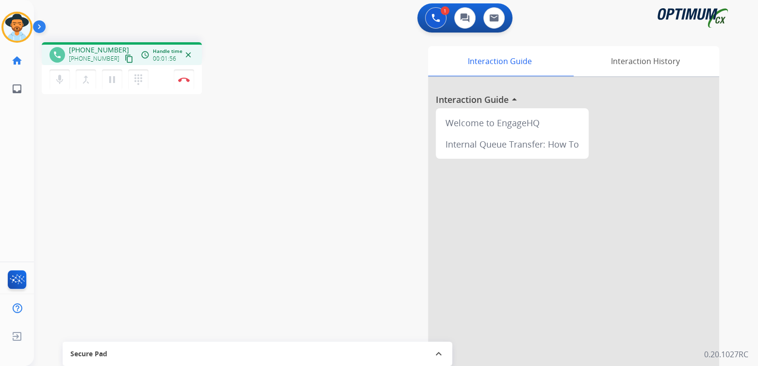
scroll to position [0, 0]
click at [188, 81] on img at bounding box center [184, 80] width 12 height 5
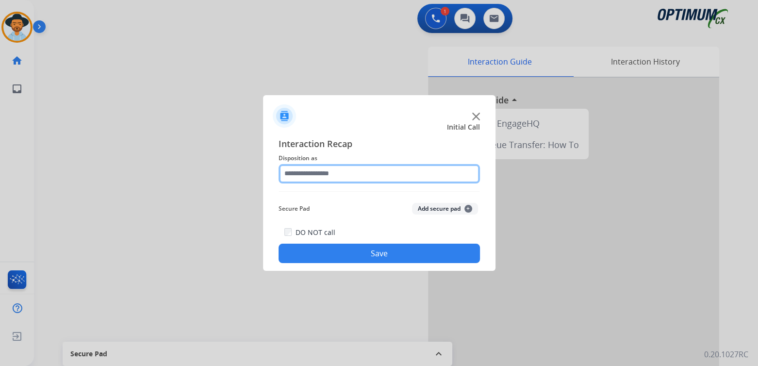
click at [332, 177] on input "text" at bounding box center [378, 173] width 201 height 19
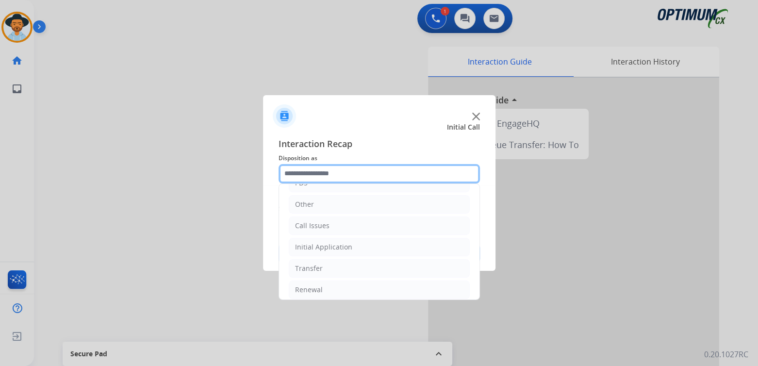
scroll to position [64, 0]
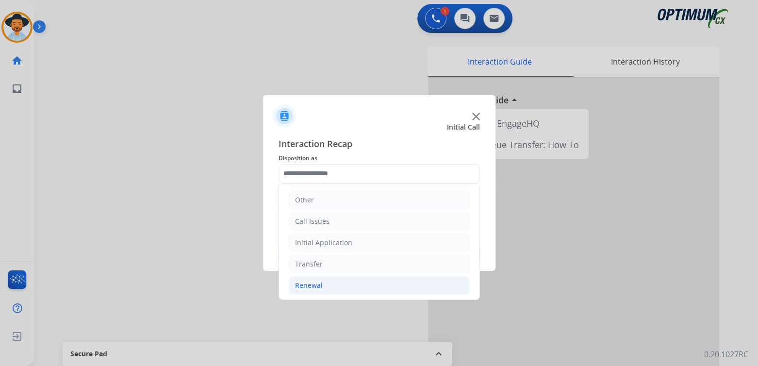
click at [318, 280] on div "Renewal" at bounding box center [309, 285] width 28 height 10
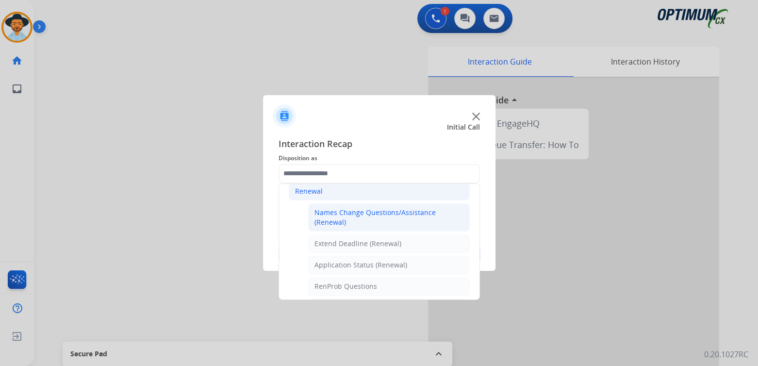
scroll to position [159, 0]
click at [336, 213] on div "Names Change Questions/Assistance (Renewal)" at bounding box center [388, 216] width 149 height 19
type input "**********"
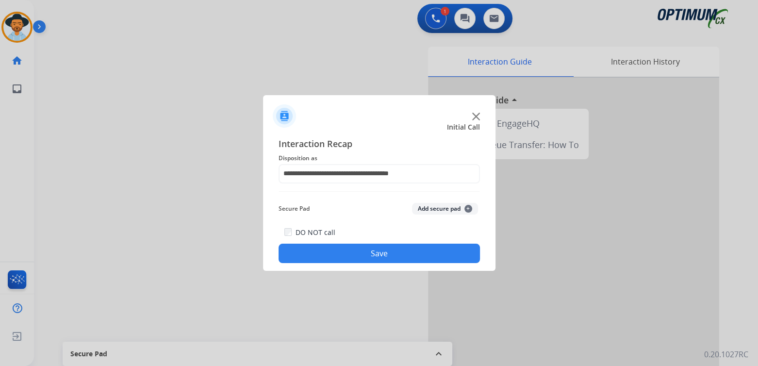
click at [408, 255] on button "Save" at bounding box center [378, 253] width 201 height 19
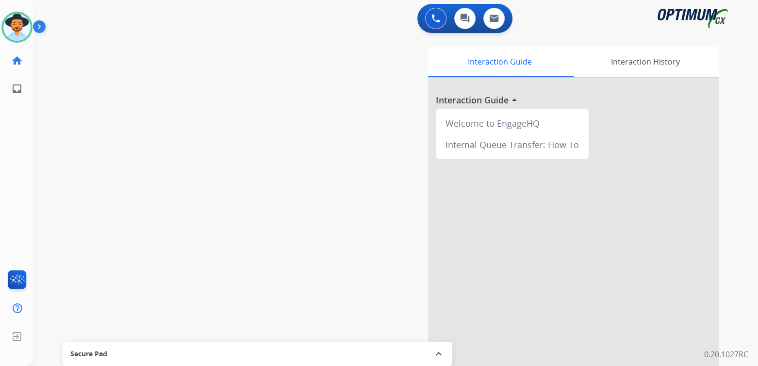
drag, startPoint x: 21, startPoint y: 25, endPoint x: 34, endPoint y: 29, distance: 14.1
click at [21, 25] on img at bounding box center [16, 27] width 27 height 27
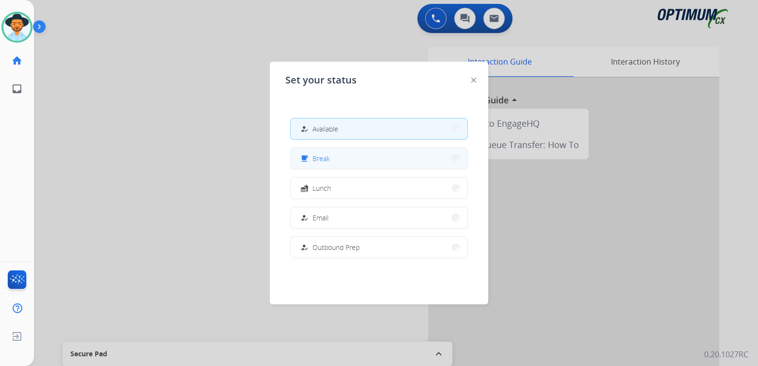
click at [329, 162] on span "Break" at bounding box center [320, 158] width 17 height 10
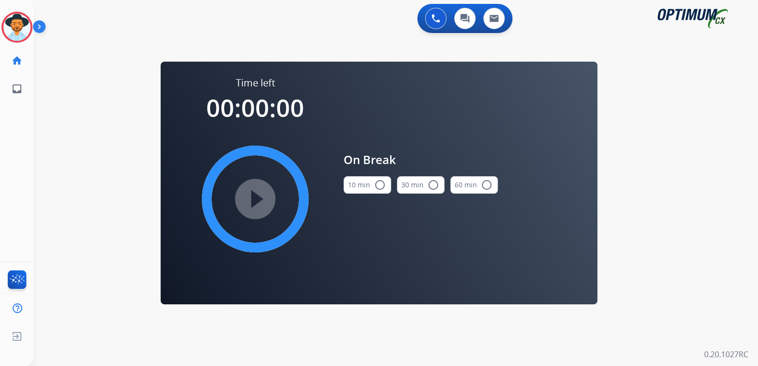
click at [380, 189] on mat-icon "radio_button_unchecked" at bounding box center [380, 185] width 12 height 12
click at [254, 193] on mat-icon "play_circle_filled" at bounding box center [255, 199] width 12 height 12
click at [255, 198] on mat-icon "pause_circle_filled" at bounding box center [255, 199] width 12 height 12
click at [255, 198] on mat-icon "play_circle_filled" at bounding box center [255, 199] width 12 height 12
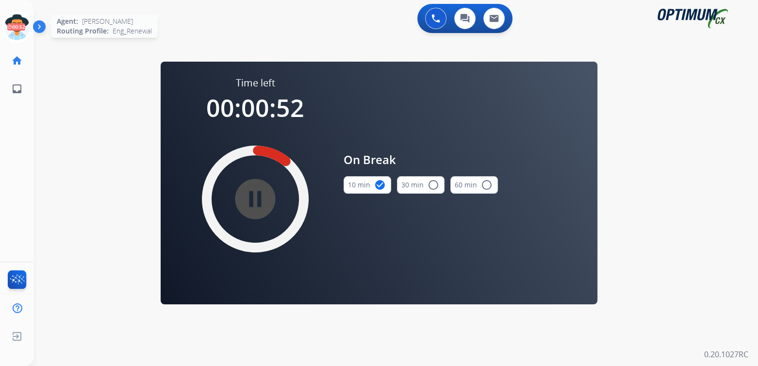
drag, startPoint x: 13, startPoint y: 33, endPoint x: 36, endPoint y: 32, distance: 23.3
click at [13, 33] on icon at bounding box center [17, 28] width 32 height 32
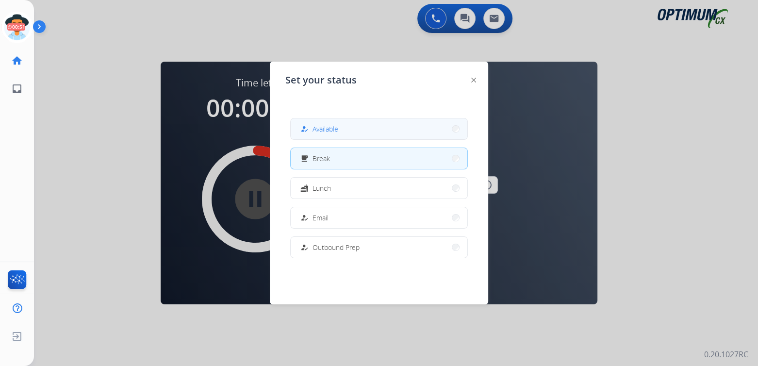
click at [338, 125] on span "Available" at bounding box center [325, 129] width 26 height 10
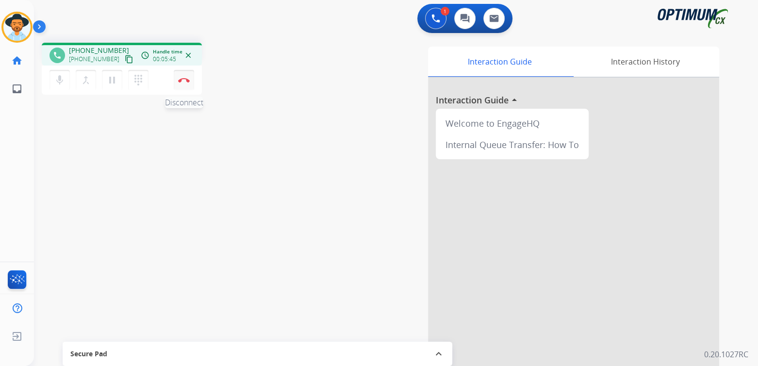
click at [185, 82] on button "Disconnect" at bounding box center [184, 80] width 20 height 20
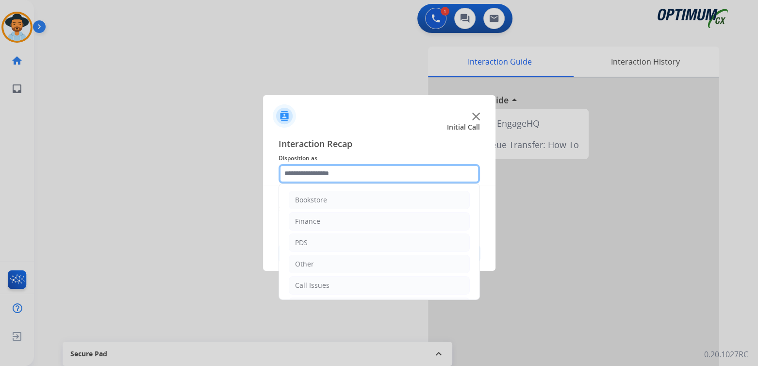
click at [319, 176] on input "text" at bounding box center [378, 173] width 201 height 19
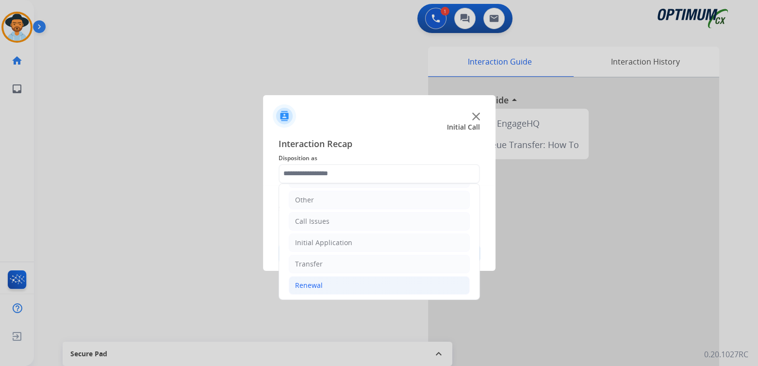
click at [310, 284] on div "Renewal" at bounding box center [309, 285] width 28 height 10
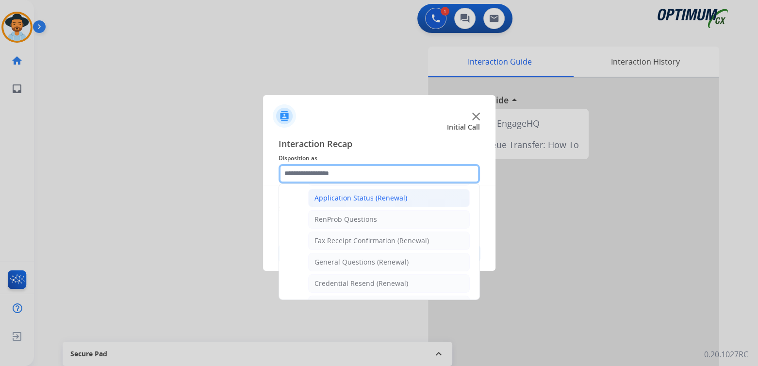
scroll to position [226, 0]
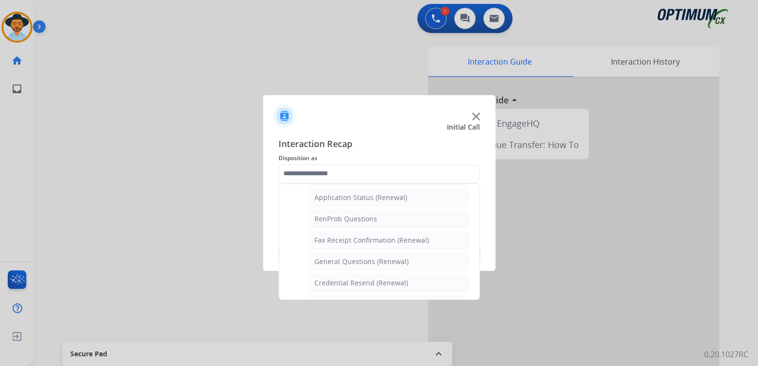
click at [339, 196] on div "Application Status (Renewal)" at bounding box center [360, 198] width 93 height 10
type input "**********"
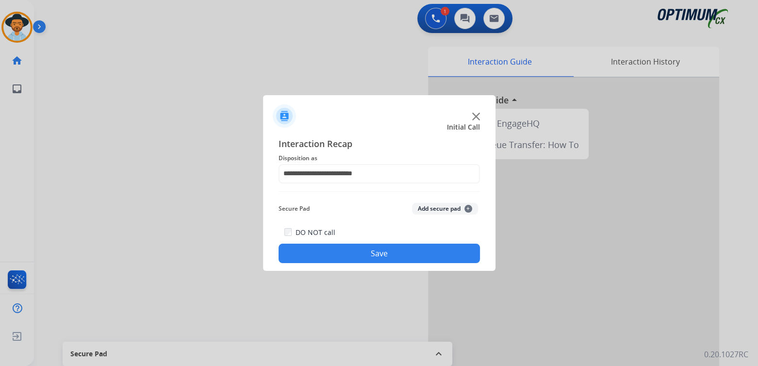
click at [399, 257] on button "Save" at bounding box center [378, 253] width 201 height 19
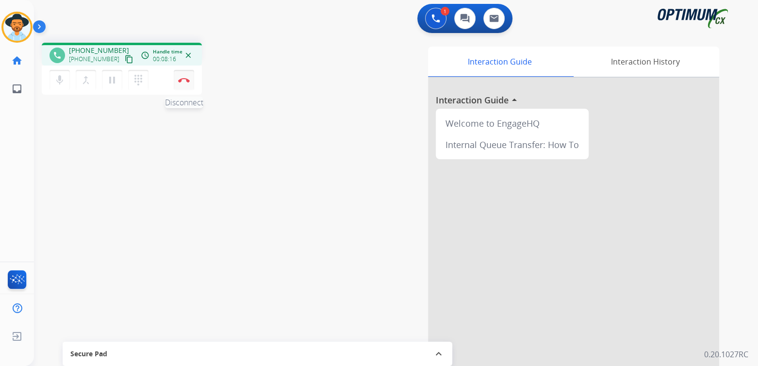
click at [183, 82] on img at bounding box center [184, 80] width 12 height 5
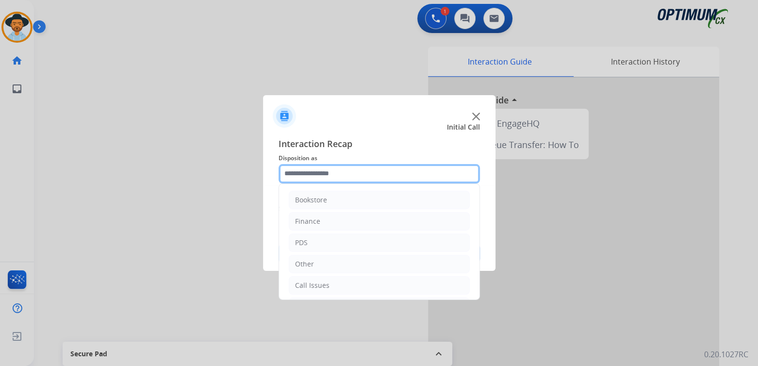
click at [313, 175] on input "text" at bounding box center [378, 173] width 201 height 19
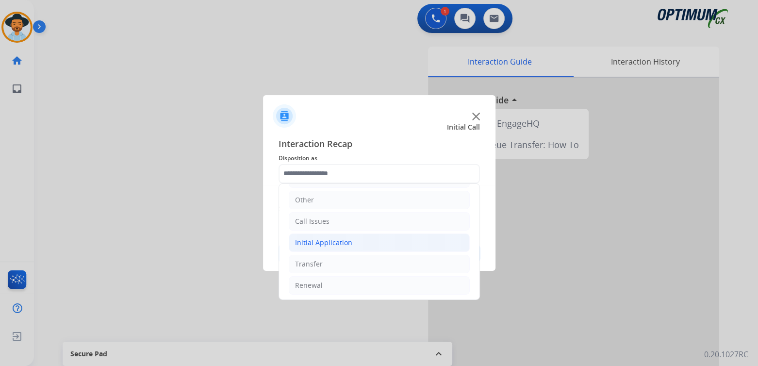
click at [329, 242] on div "Initial Application" at bounding box center [323, 243] width 57 height 10
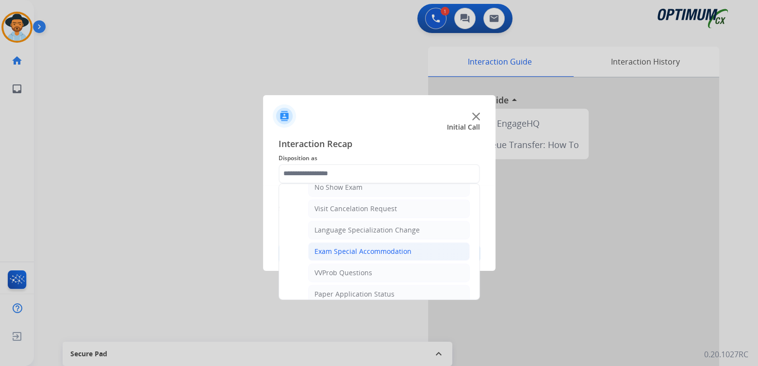
scroll to position [450, 0]
click at [338, 246] on div "Exam Special Accommodation" at bounding box center [362, 251] width 97 height 10
type input "**********"
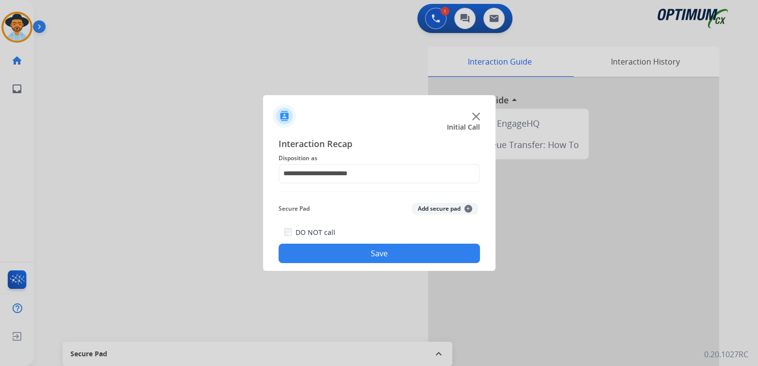
click at [431, 255] on button "Save" at bounding box center [378, 253] width 201 height 19
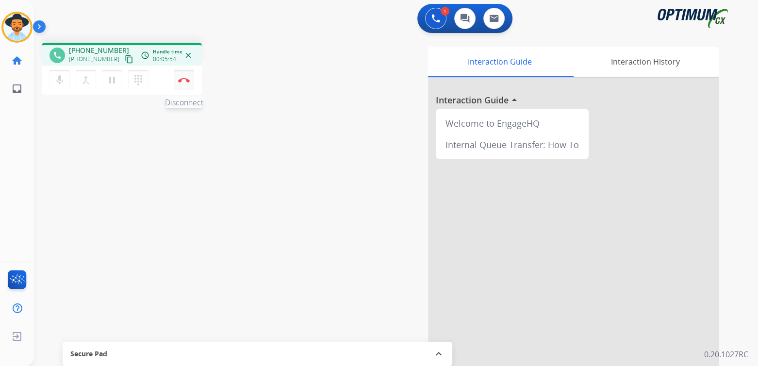
click at [187, 76] on button "Disconnect" at bounding box center [184, 80] width 20 height 20
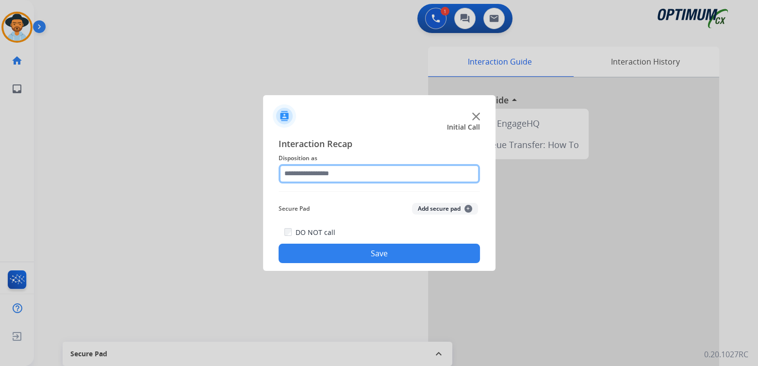
click at [330, 171] on input "text" at bounding box center [378, 173] width 201 height 19
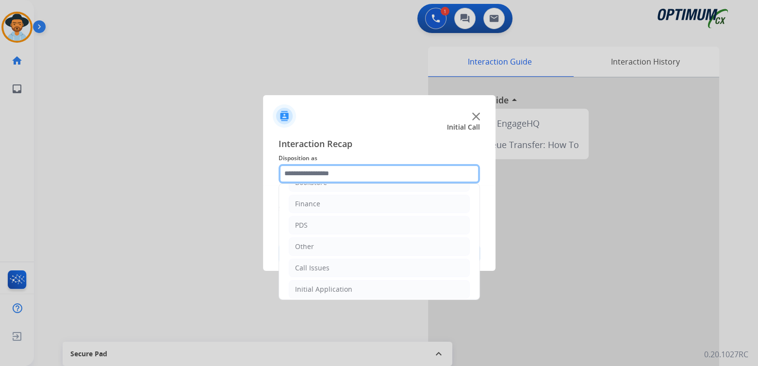
scroll to position [64, 0]
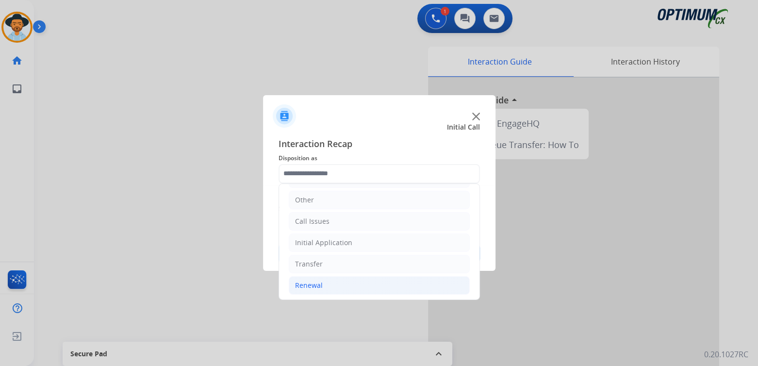
click at [319, 286] on div "Renewal" at bounding box center [309, 285] width 28 height 10
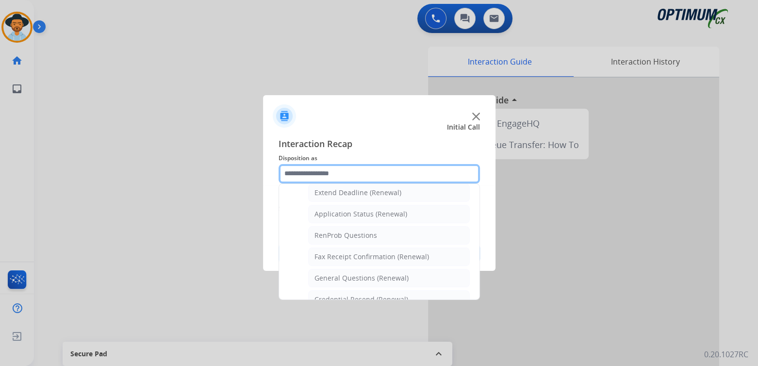
scroll to position [210, 0]
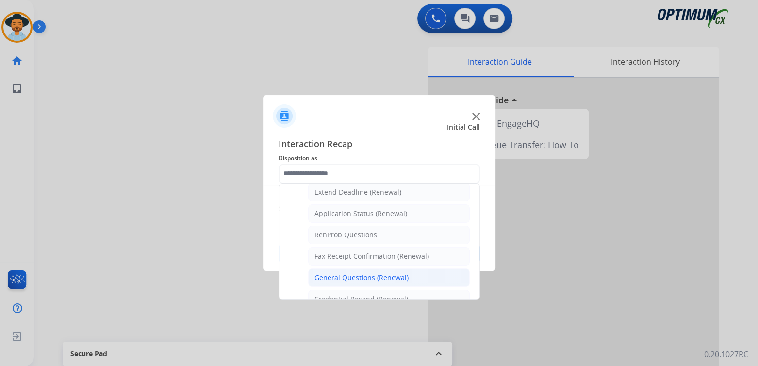
click at [341, 276] on div "General Questions (Renewal)" at bounding box center [361, 278] width 94 height 10
type input "**********"
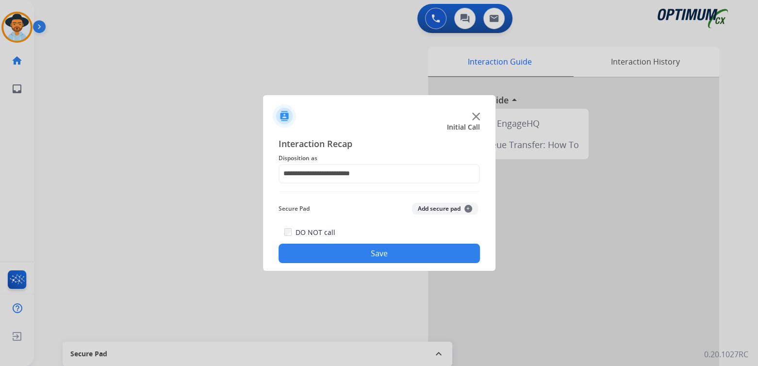
drag, startPoint x: 384, startPoint y: 255, endPoint x: 462, endPoint y: 276, distance: 80.8
click at [388, 256] on button "Save" at bounding box center [378, 253] width 201 height 19
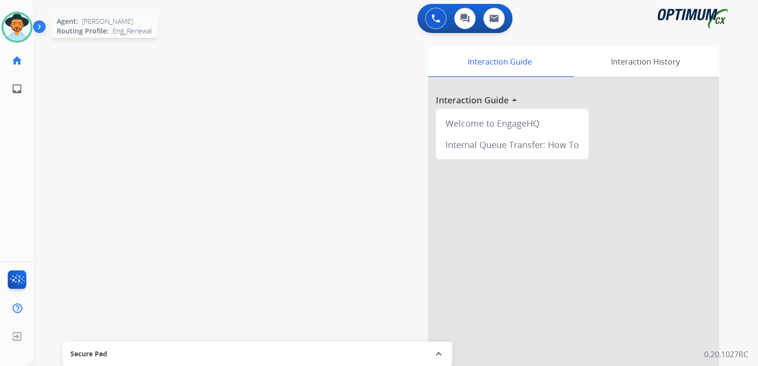
click at [21, 20] on img at bounding box center [16, 27] width 27 height 27
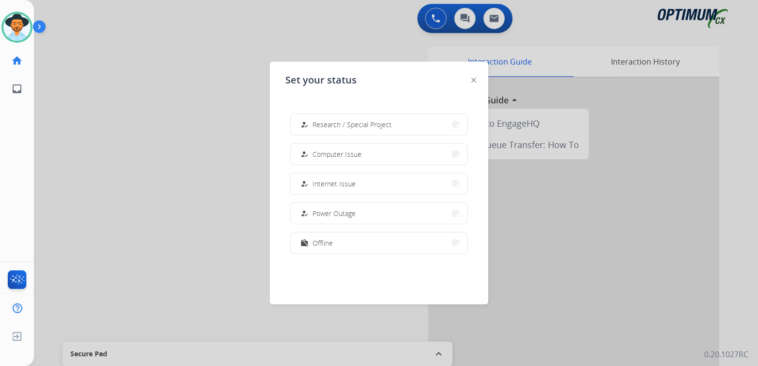
scroll to position [242, 0]
click at [318, 240] on span "Offline" at bounding box center [322, 242] width 20 height 10
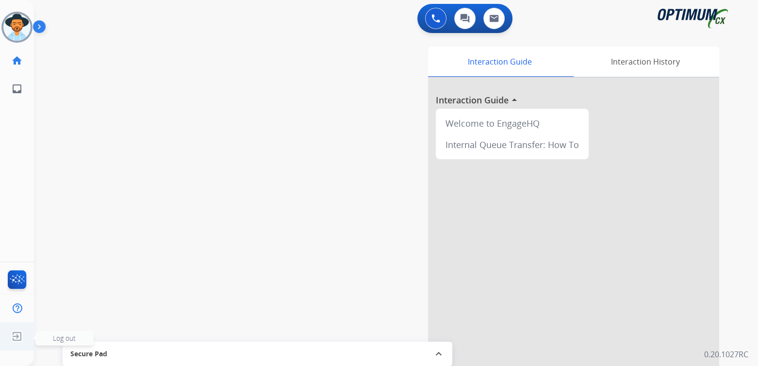
click at [69, 335] on span "Log out" at bounding box center [64, 337] width 23 height 9
